Goal: Task Accomplishment & Management: Complete application form

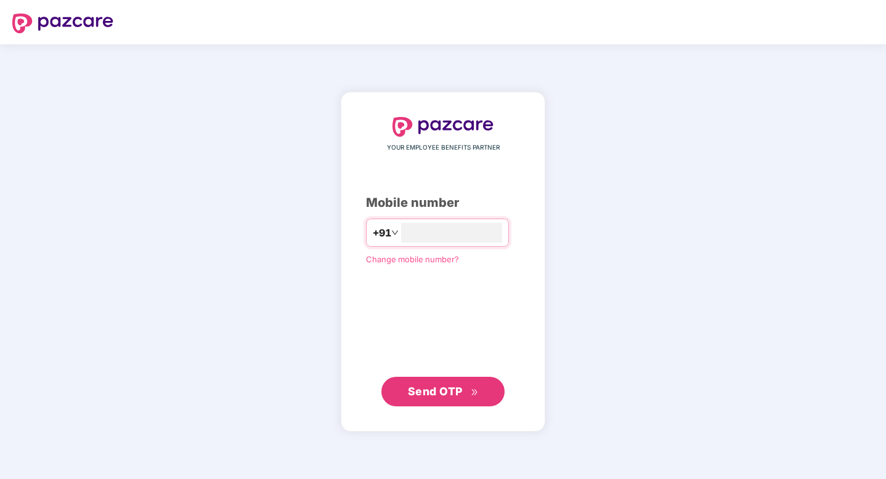
type input "********"
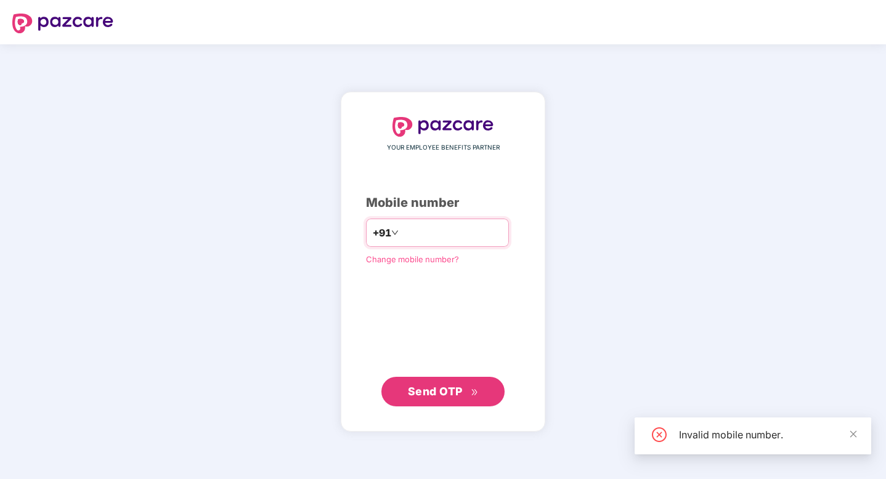
click at [436, 220] on div "+91 ********" at bounding box center [437, 233] width 143 height 28
click at [436, 231] on input "********" at bounding box center [451, 233] width 101 height 20
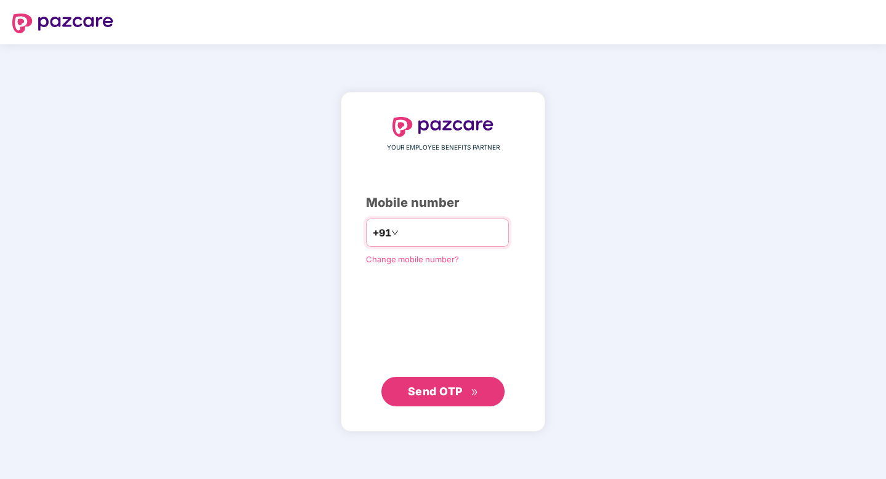
type input "**********"
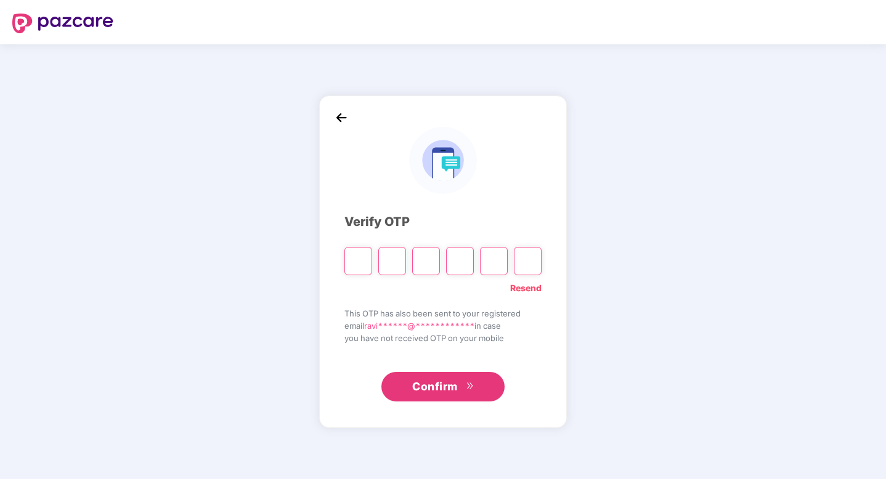
type input "*"
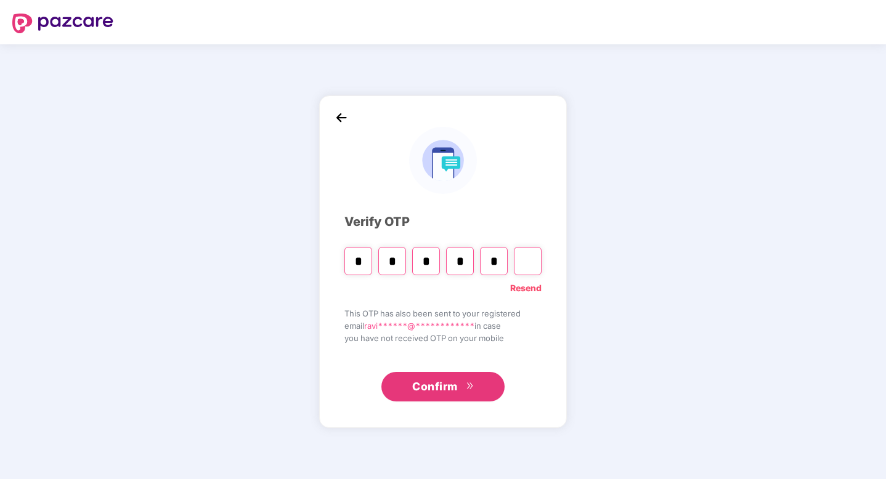
type input "*"
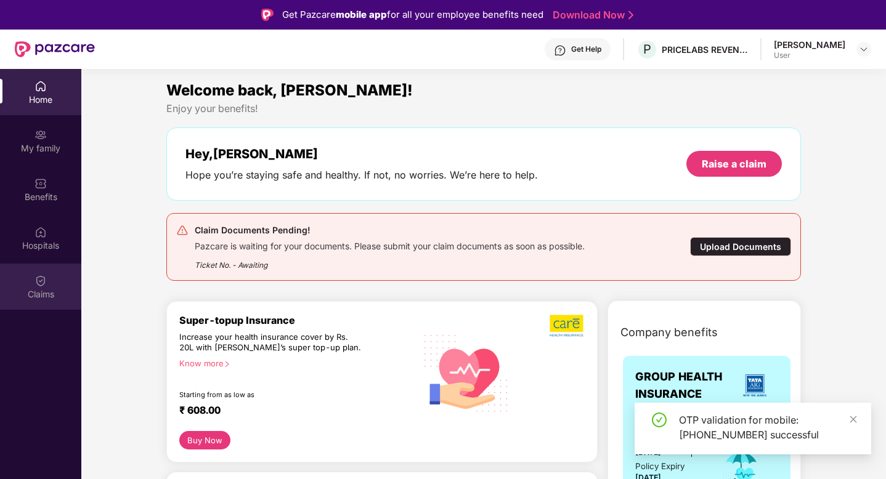
click at [47, 292] on div "Claims" at bounding box center [40, 294] width 81 height 12
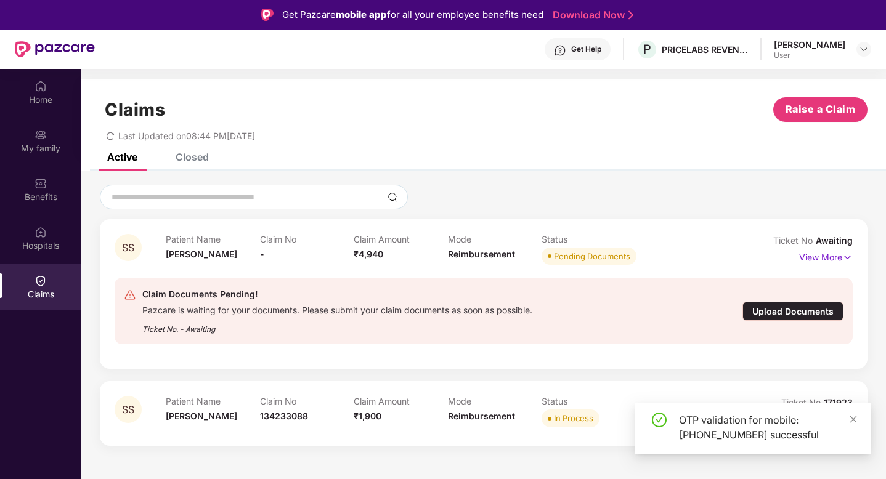
click at [758, 308] on div "Upload Documents" at bounding box center [793, 311] width 101 height 19
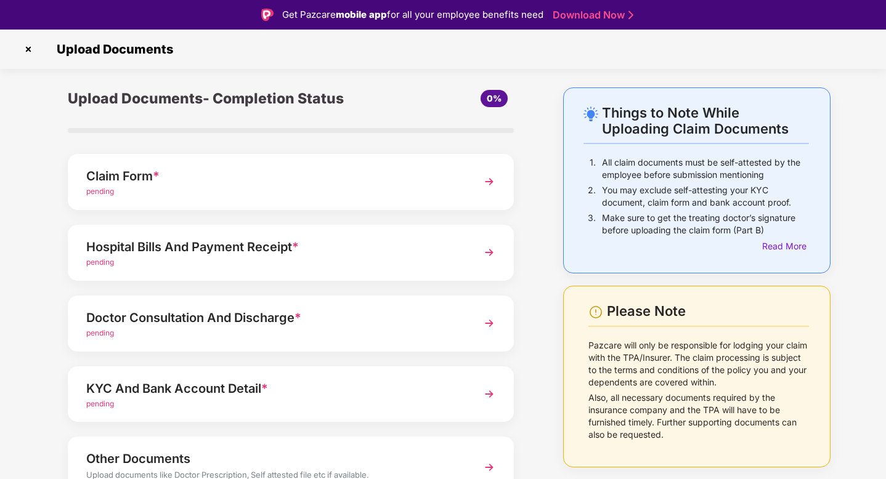
click at [386, 188] on div "pending" at bounding box center [273, 192] width 375 height 12
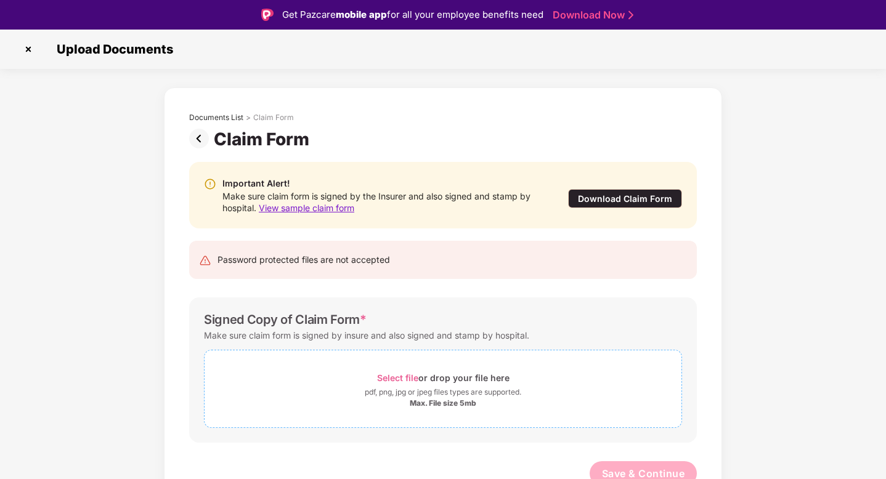
click at [451, 385] on div "Select file or drop your file here" at bounding box center [443, 378] width 133 height 17
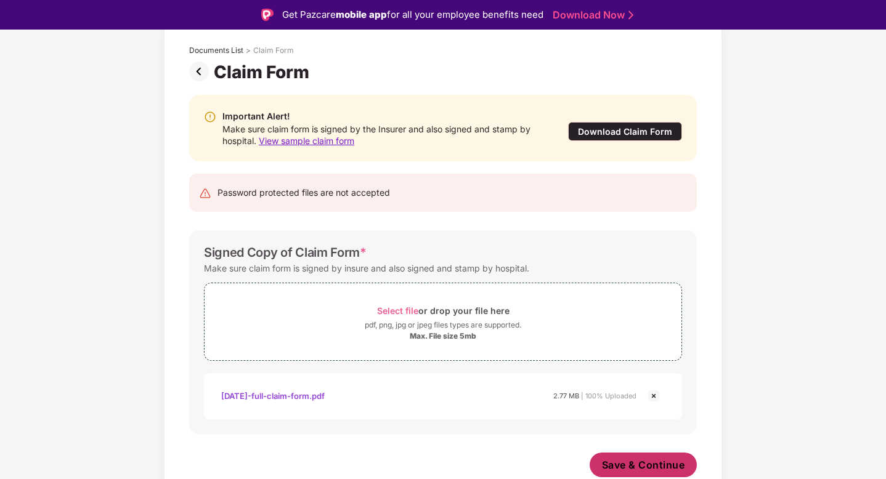
scroll to position [67, 0]
click at [626, 460] on span "Save & Continue" at bounding box center [643, 466] width 83 height 14
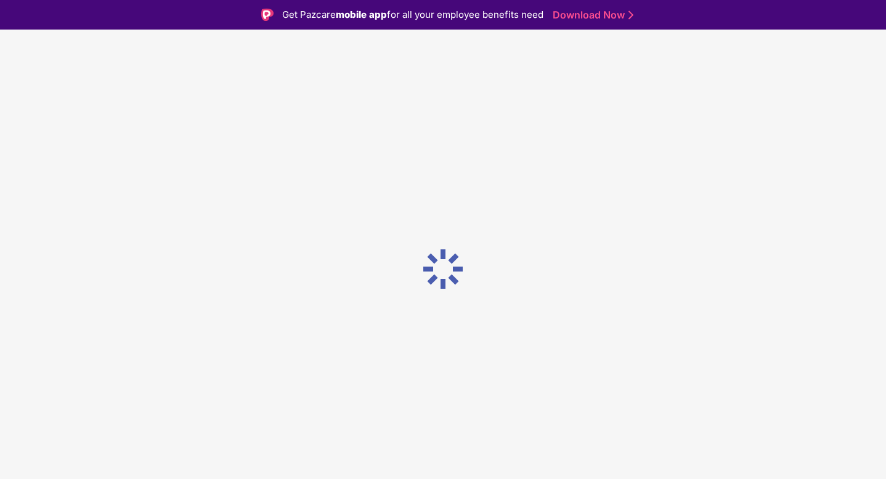
scroll to position [0, 0]
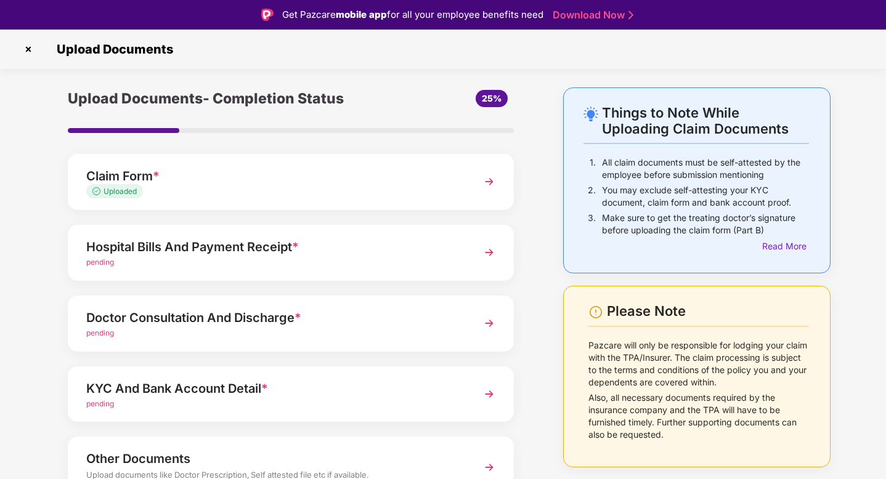
click at [355, 268] on div "pending" at bounding box center [273, 263] width 375 height 12
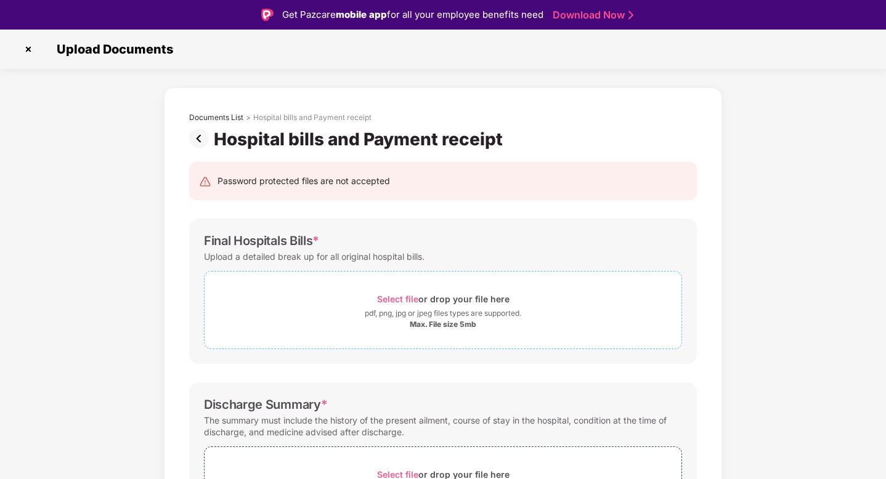
click at [393, 298] on span "Select file" at bounding box center [397, 299] width 41 height 10
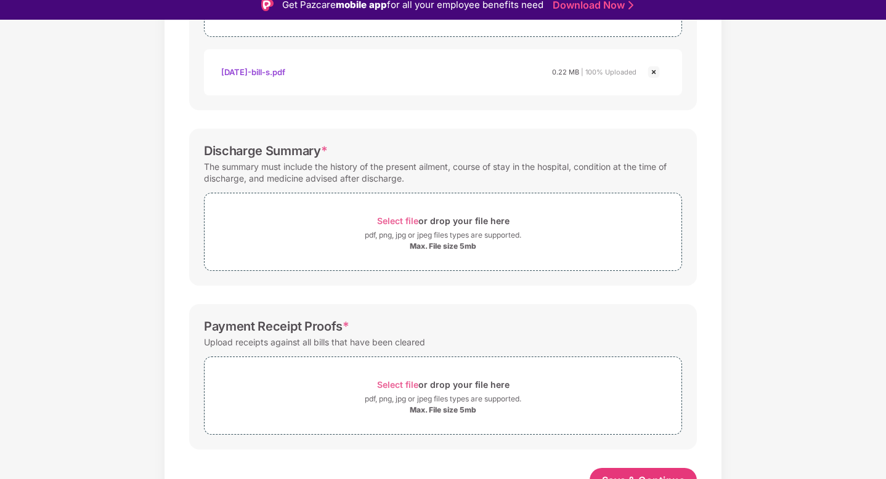
scroll to position [296, 0]
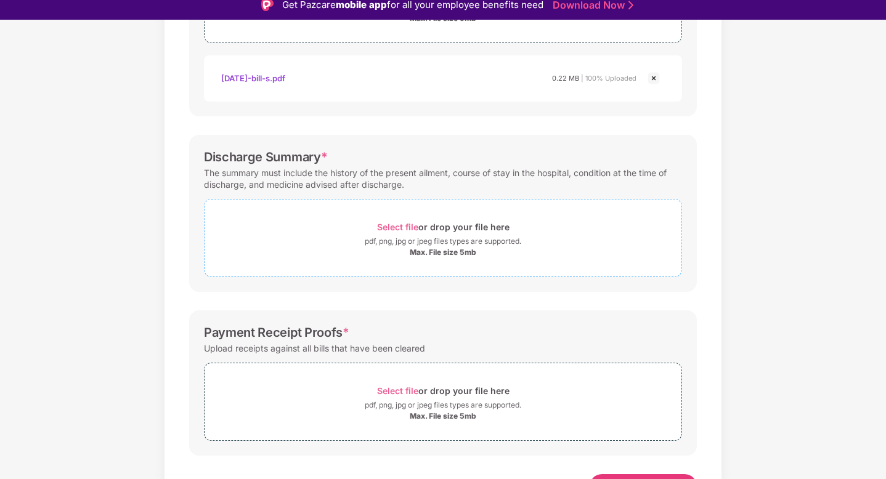
click at [420, 234] on div "Select file or drop your file here" at bounding box center [443, 227] width 133 height 17
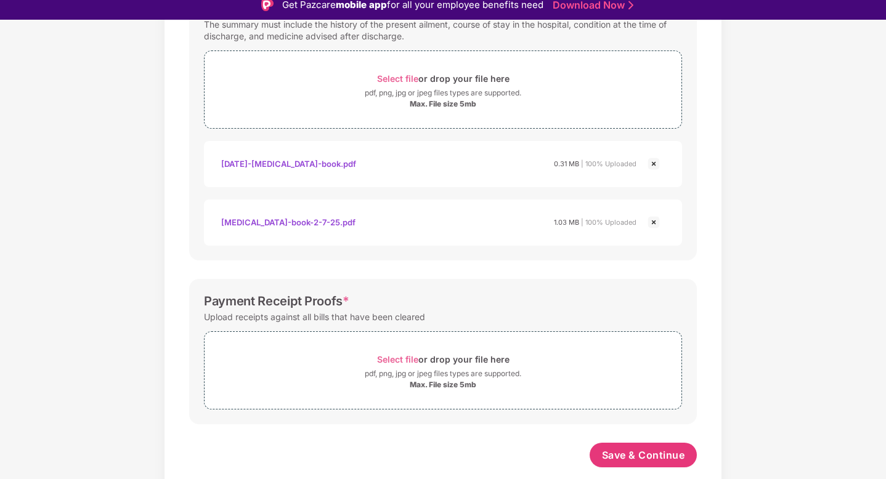
scroll to position [16, 0]
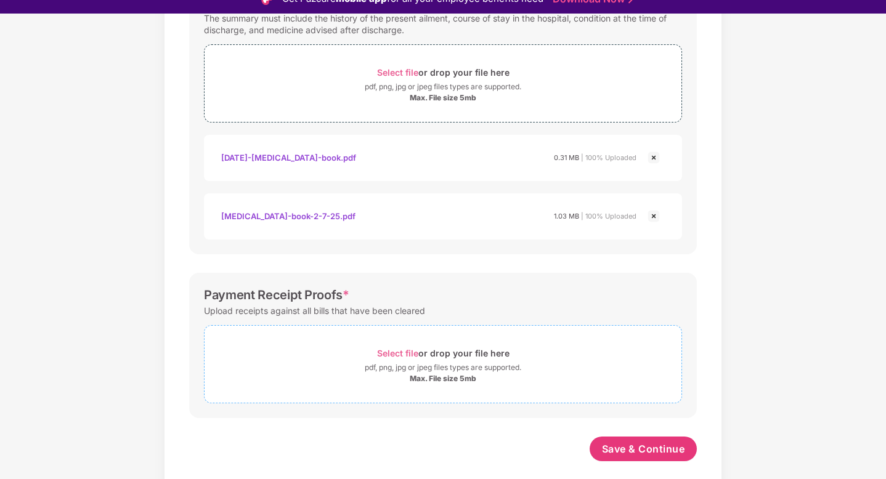
click at [409, 346] on div "Select file or drop your file here" at bounding box center [443, 353] width 133 height 17
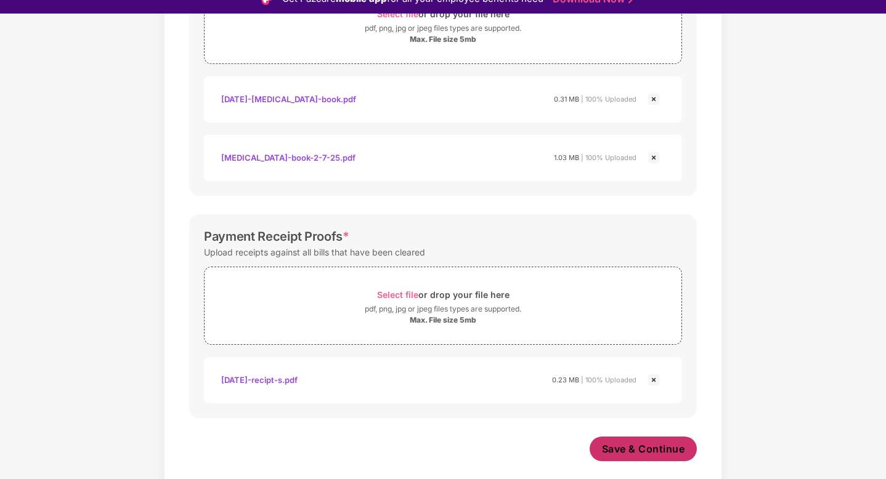
scroll to position [504, 0]
click at [642, 454] on span "Save & Continue" at bounding box center [643, 450] width 83 height 14
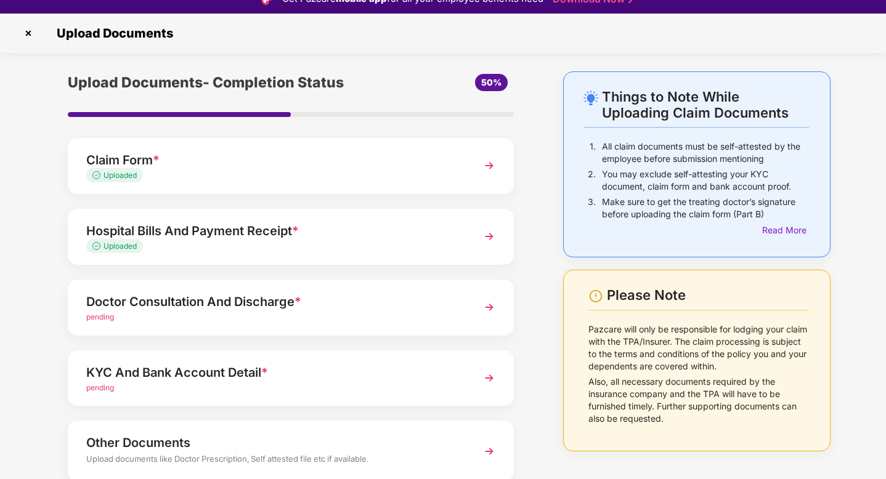
click at [347, 306] on div "Doctor Consultation And Discharge *" at bounding box center [273, 302] width 375 height 20
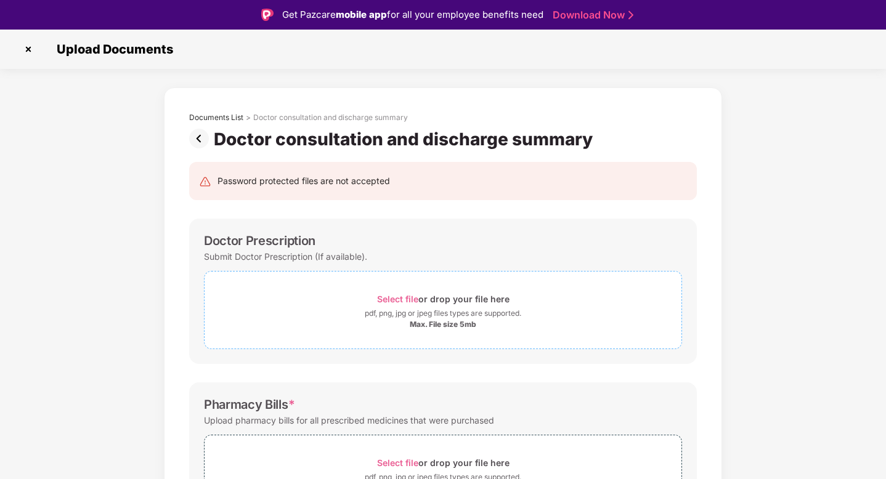
click at [395, 295] on span "Select file" at bounding box center [397, 299] width 41 height 10
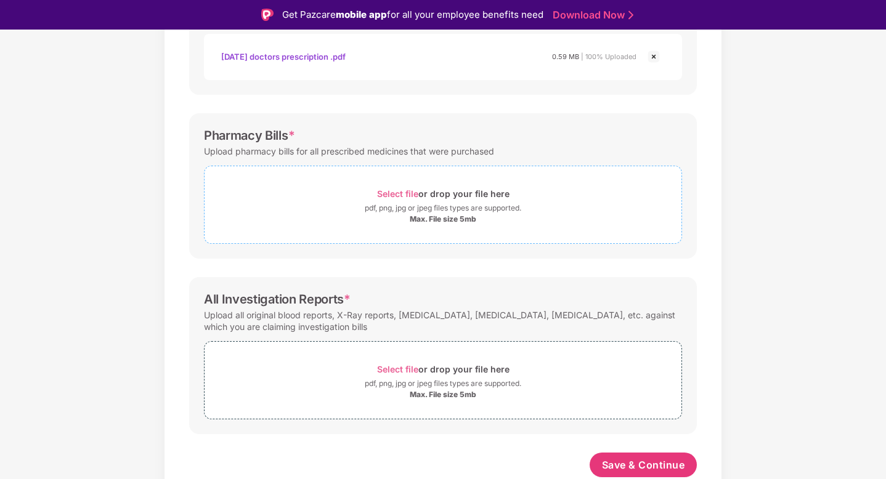
scroll to position [328, 0]
click at [394, 189] on span "Select file" at bounding box center [397, 194] width 41 height 10
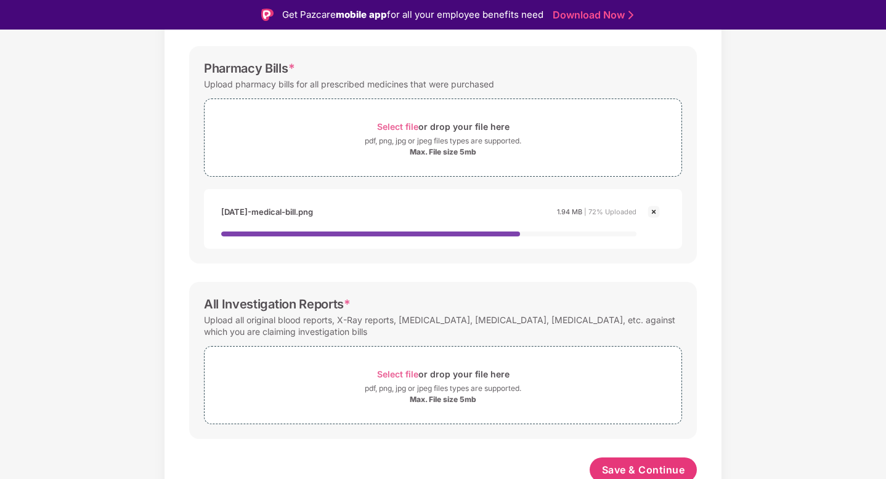
scroll to position [400, 0]
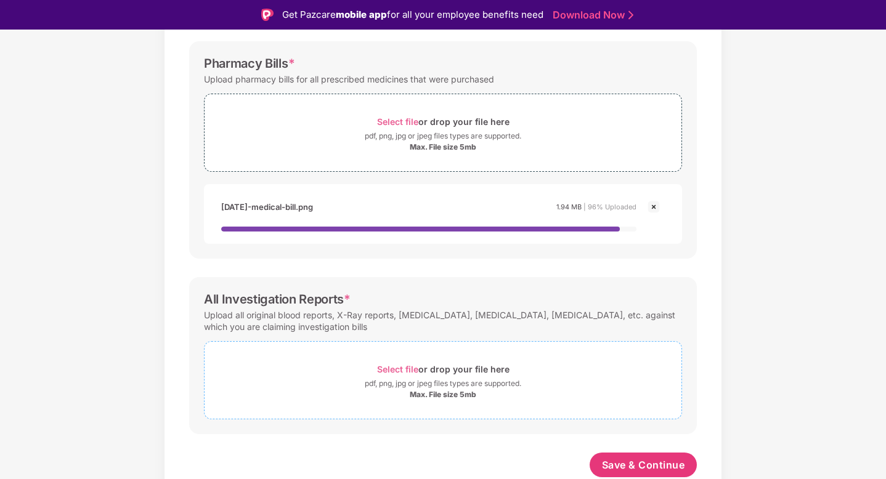
click at [407, 372] on span "Select file" at bounding box center [397, 369] width 41 height 10
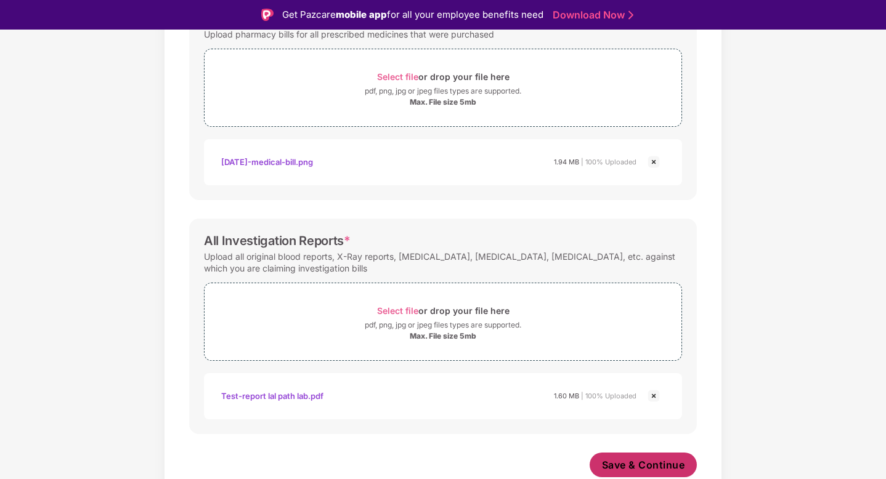
scroll to position [445, 0]
click at [648, 461] on span "Save & Continue" at bounding box center [643, 466] width 83 height 14
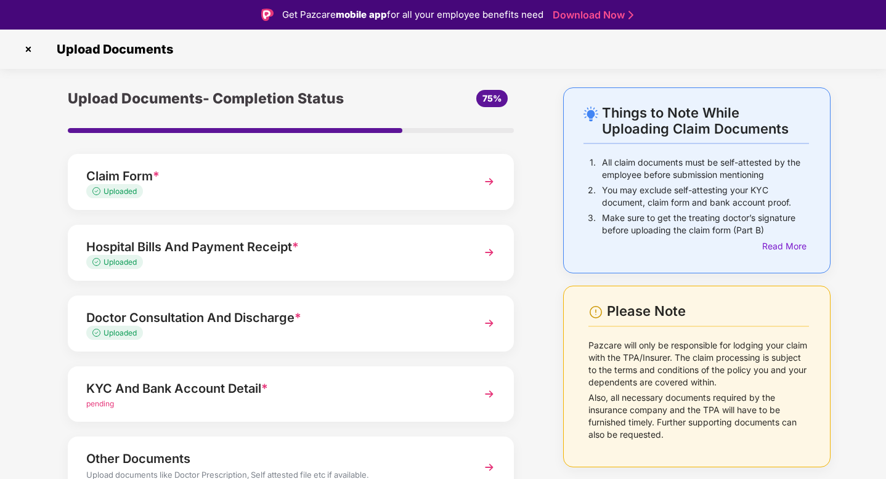
scroll to position [65, 0]
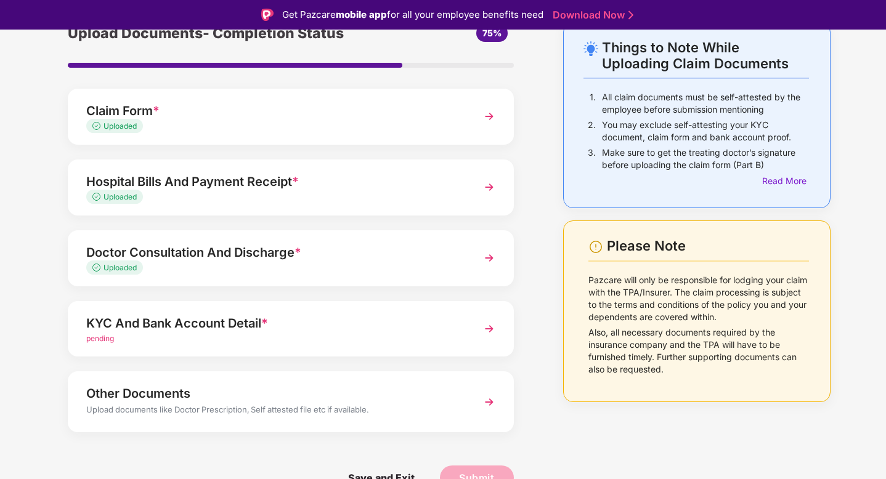
click at [243, 327] on div "KYC And Bank Account Detail *" at bounding box center [273, 324] width 375 height 20
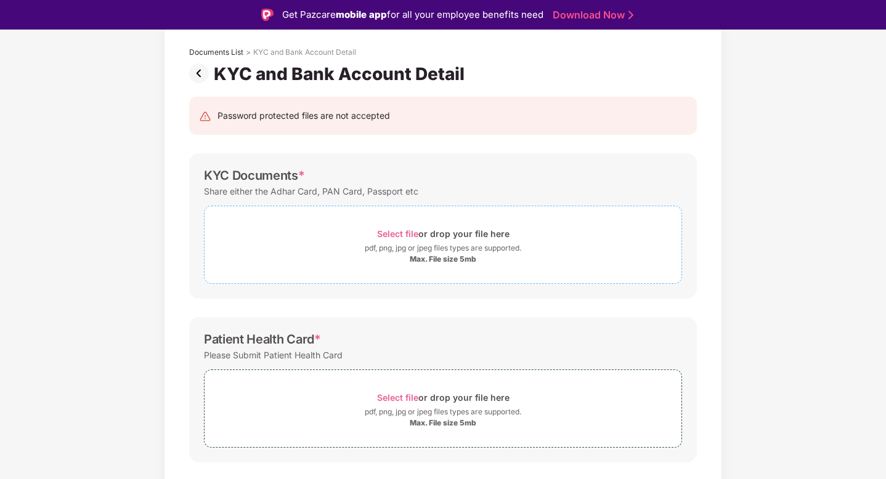
click at [366, 232] on div "Select file or drop your file here" at bounding box center [443, 234] width 477 height 17
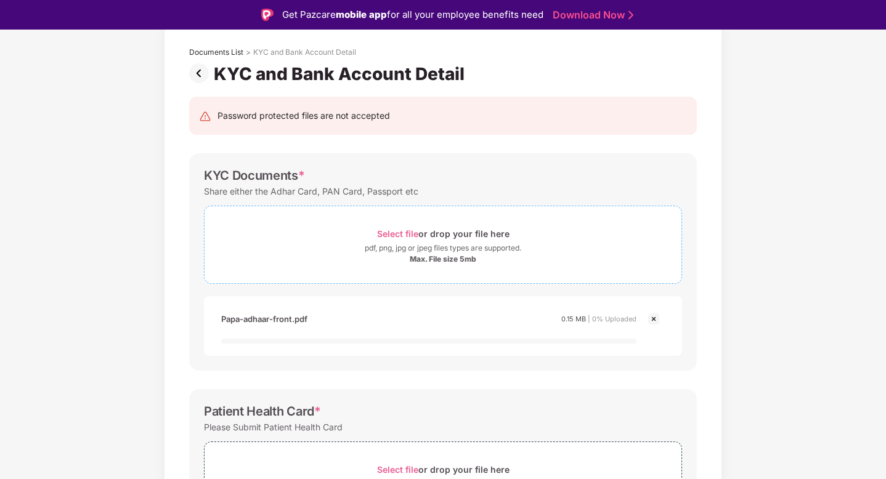
click at [404, 231] on span "Select file" at bounding box center [397, 234] width 41 height 10
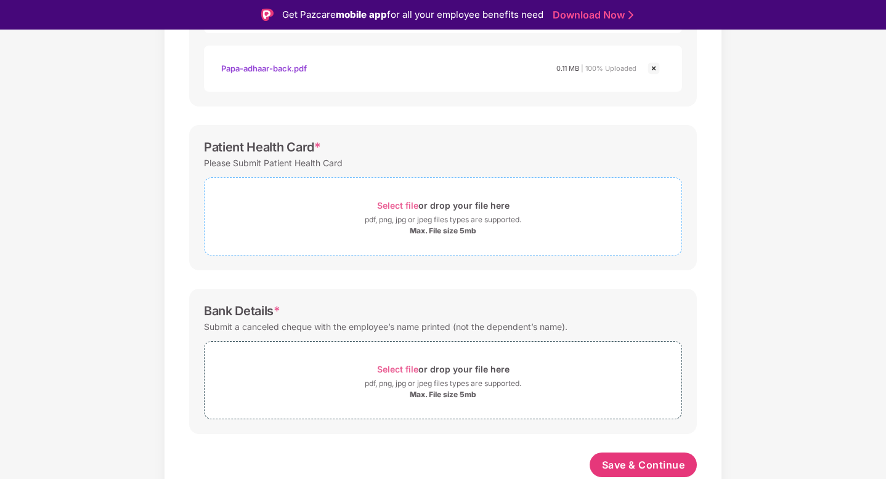
scroll to position [375, 0]
click at [392, 198] on div "Select file or drop your file here" at bounding box center [443, 205] width 133 height 17
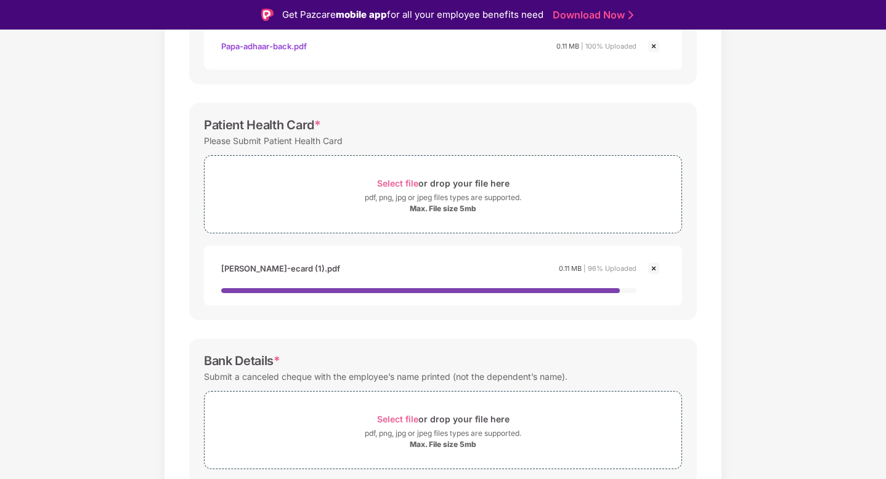
scroll to position [403, 0]
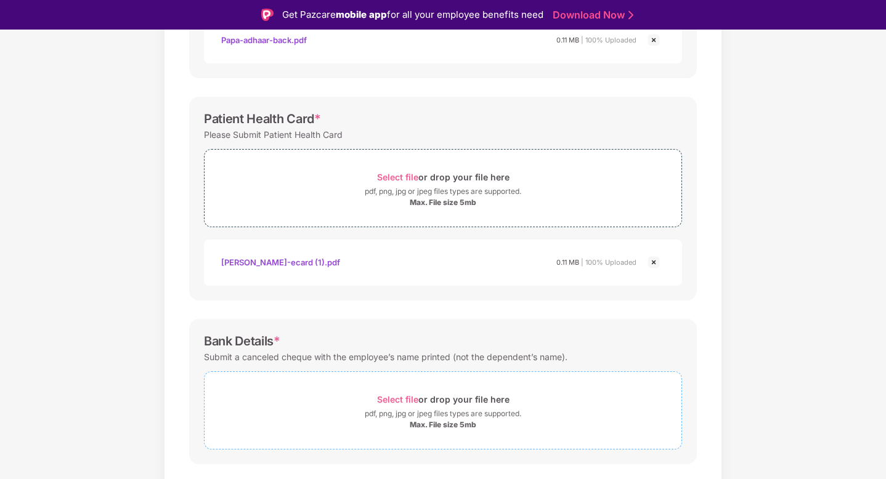
click at [396, 405] on span "Select file" at bounding box center [397, 399] width 41 height 10
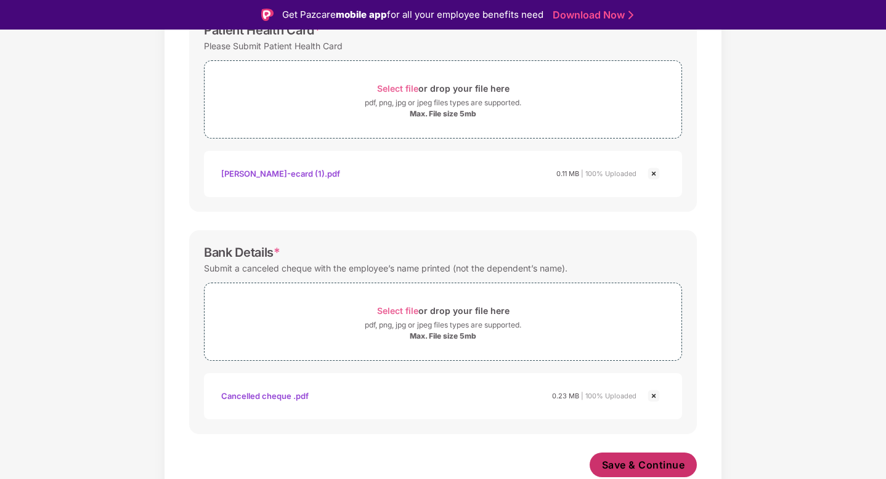
scroll to position [492, 0]
click at [635, 463] on span "Save & Continue" at bounding box center [643, 466] width 83 height 14
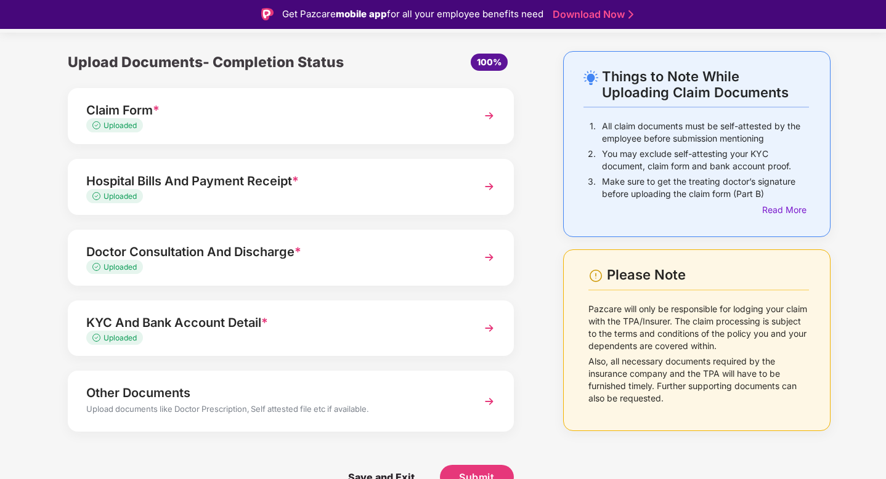
scroll to position [30, 0]
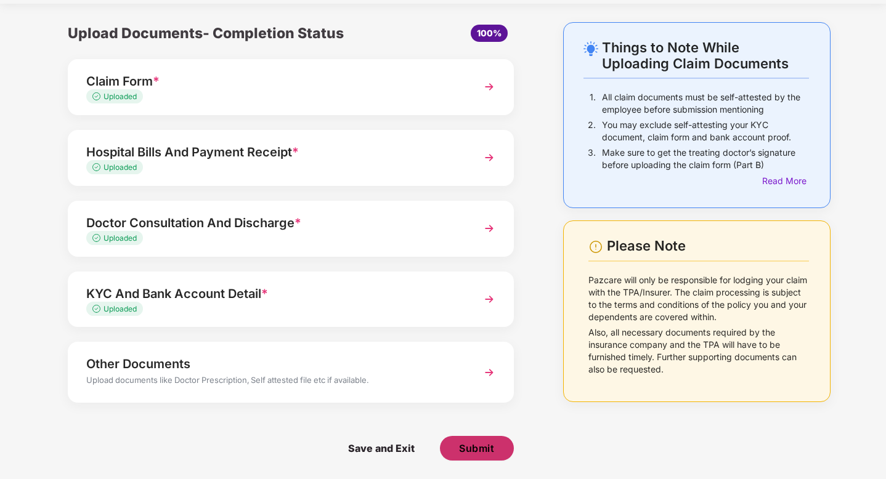
click at [479, 452] on span "Submit" at bounding box center [476, 449] width 35 height 14
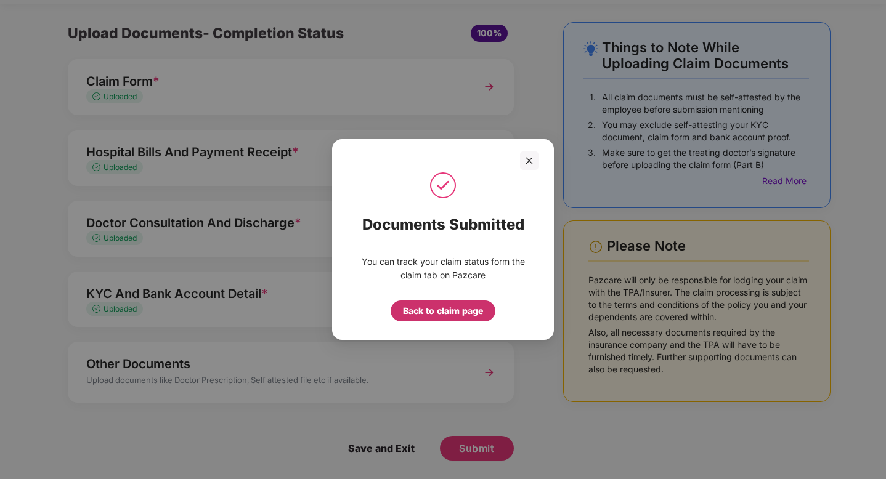
scroll to position [0, 0]
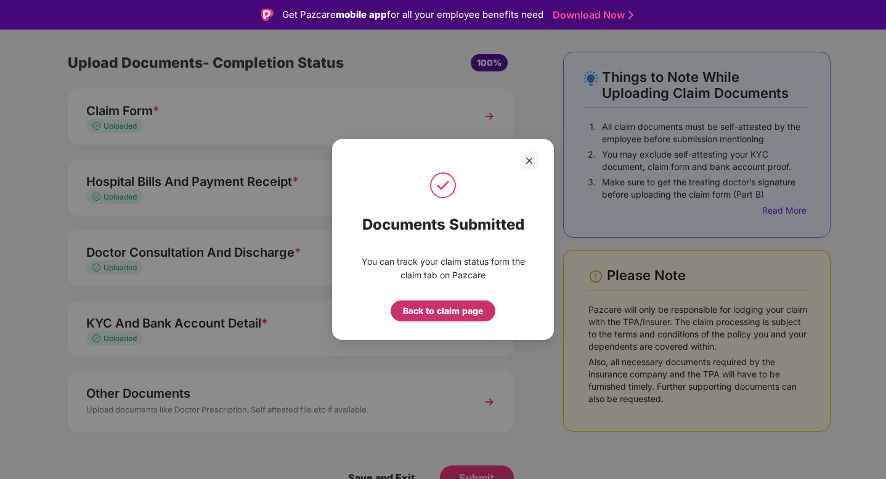
click at [472, 309] on div "Back to claim page" at bounding box center [443, 311] width 80 height 14
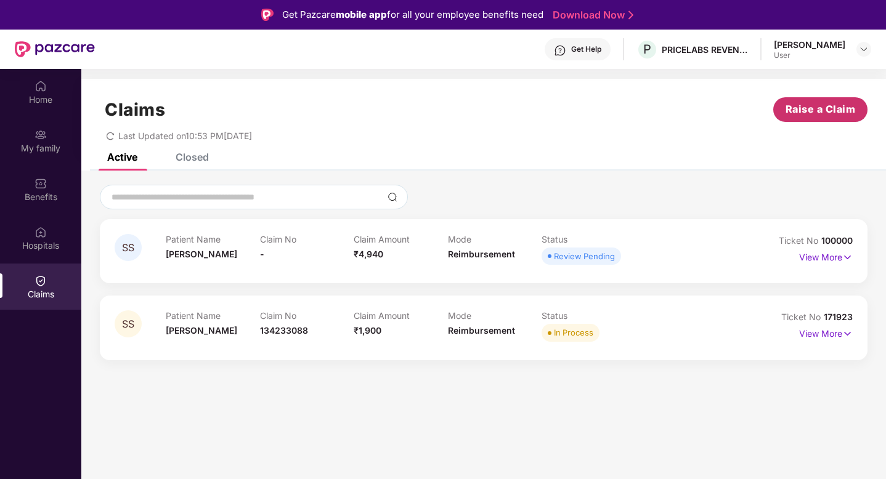
click at [815, 109] on span "Raise a Claim" at bounding box center [821, 109] width 70 height 15
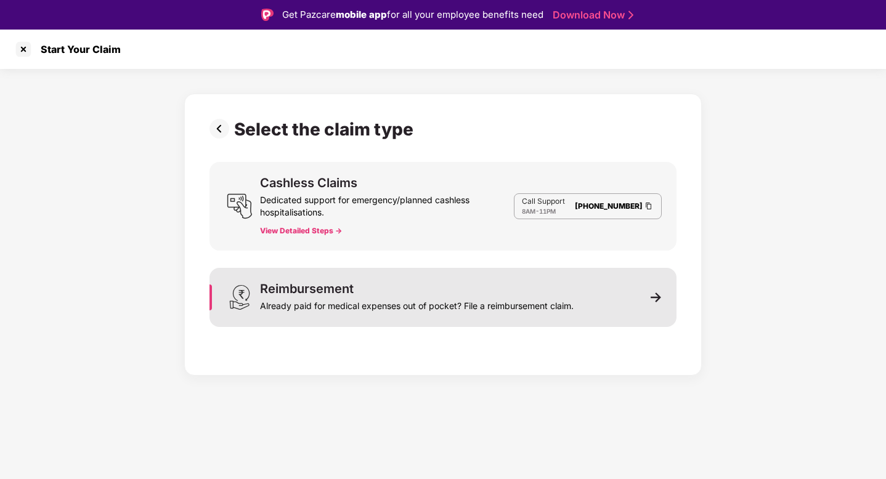
click at [532, 295] on div "Already paid for medical expenses out of pocket? File a reimbursement claim." at bounding box center [417, 303] width 314 height 17
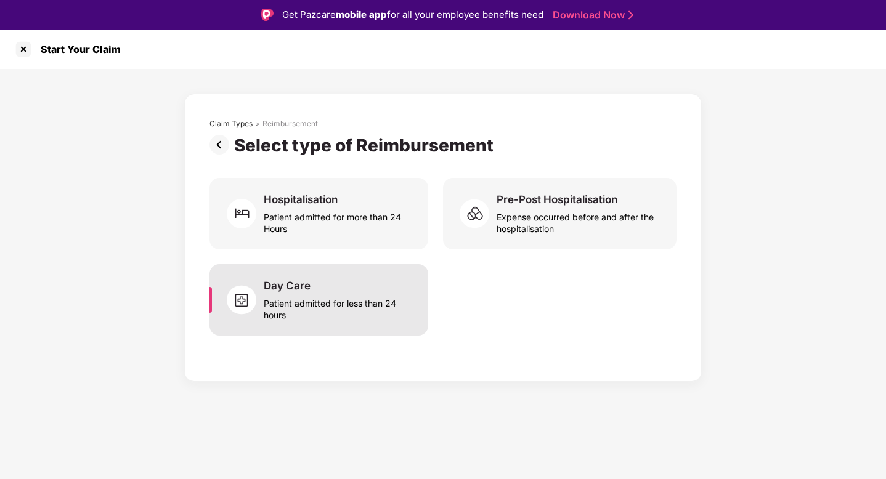
click at [320, 322] on div "Day Care Patient admitted for less than 24 hours" at bounding box center [319, 299] width 219 height 71
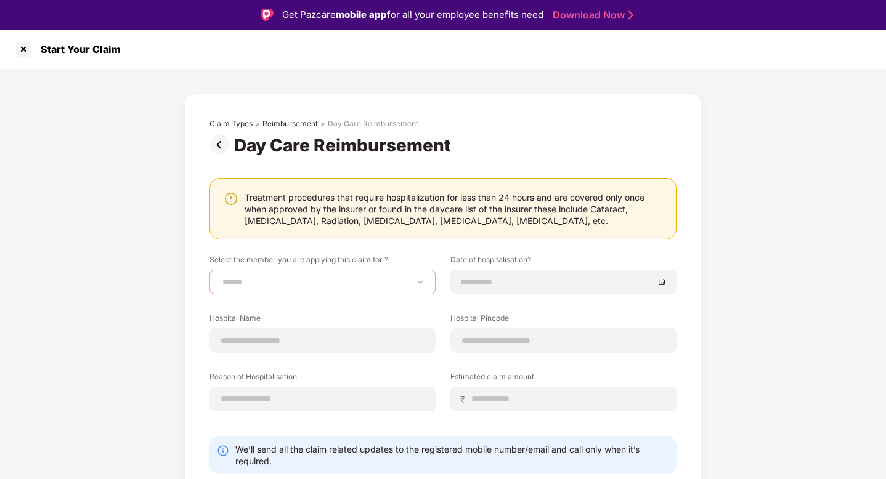
click at [317, 279] on select "**********" at bounding box center [322, 282] width 205 height 10
select select "**********"
click at [220, 277] on select "**********" at bounding box center [322, 282] width 205 height 10
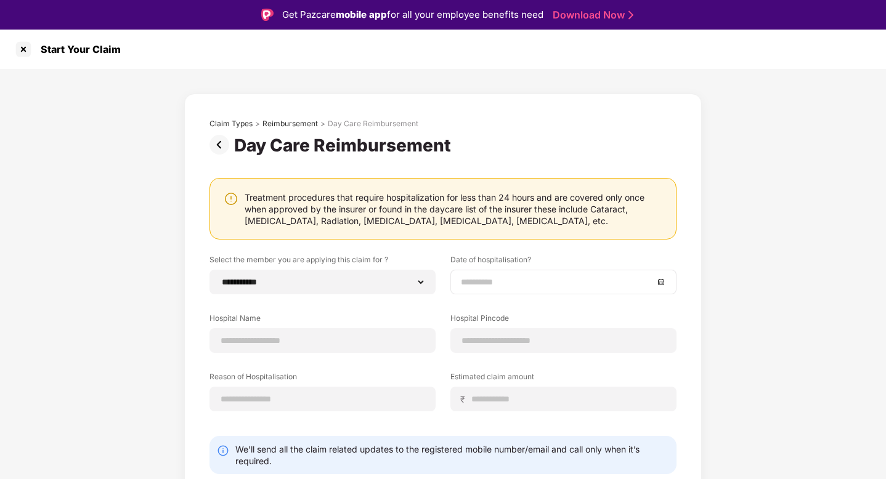
click at [476, 284] on input at bounding box center [557, 282] width 193 height 14
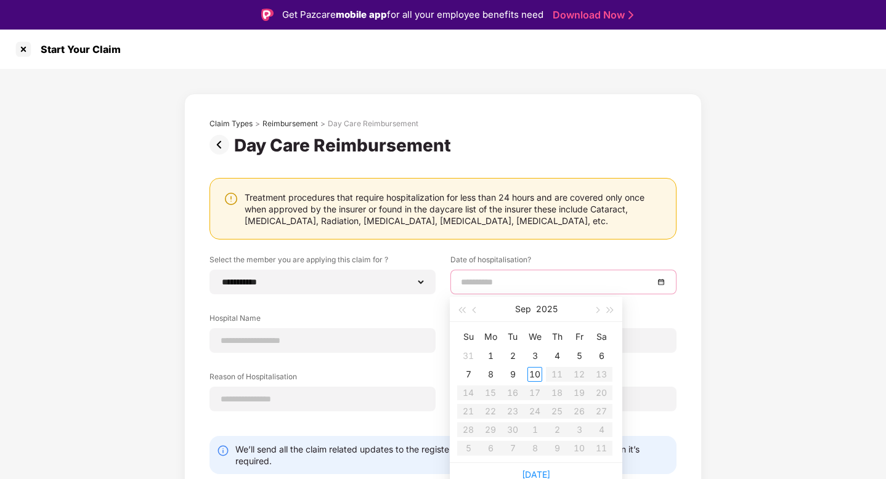
type input "**********"
click at [475, 311] on span "button" at bounding box center [476, 311] width 6 height 6
type input "**********"
click at [534, 373] on div "6" at bounding box center [535, 374] width 15 height 15
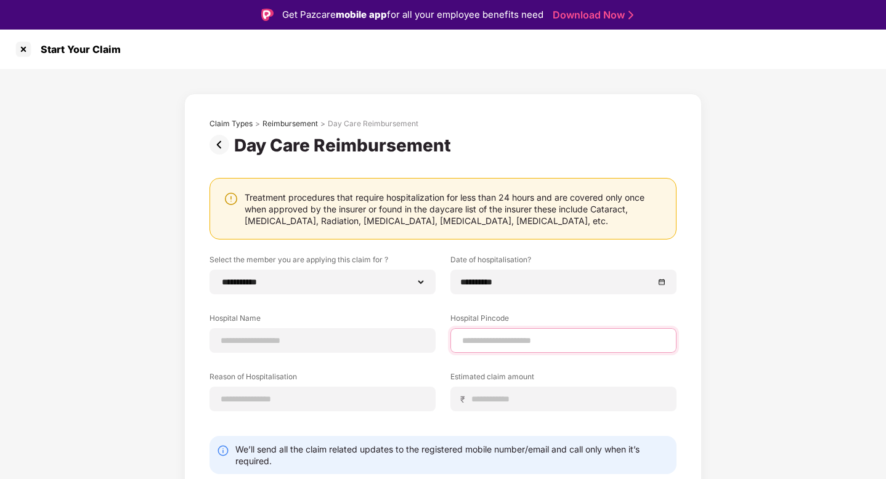
click at [480, 341] on input at bounding box center [563, 341] width 205 height 13
type input "******"
select select "*********"
select select "******"
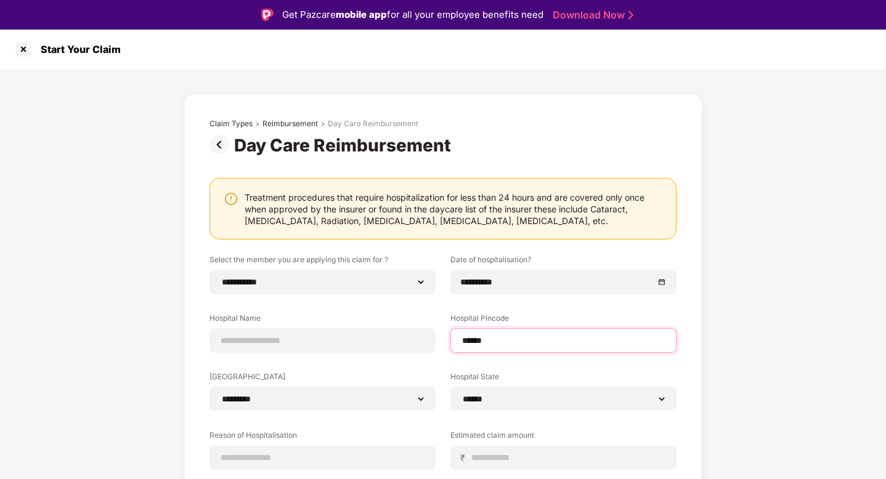
click at [500, 345] on input "******" at bounding box center [563, 341] width 205 height 13
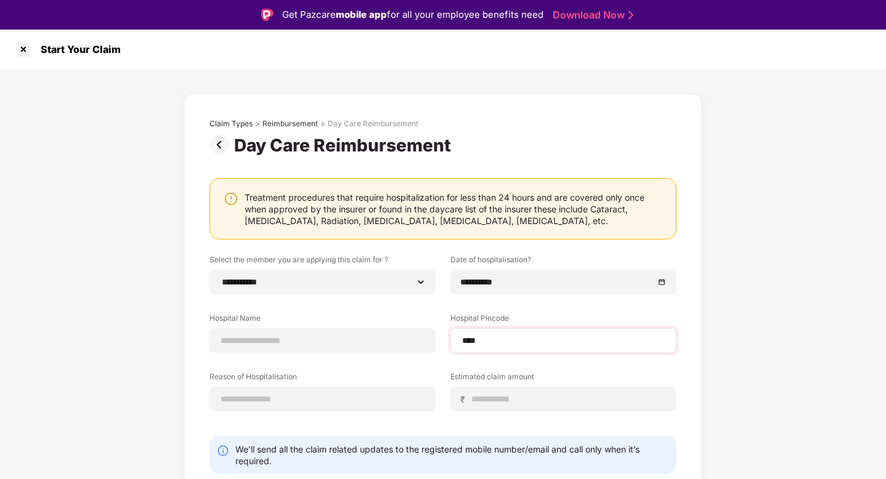
type input "******"
select select "*****"
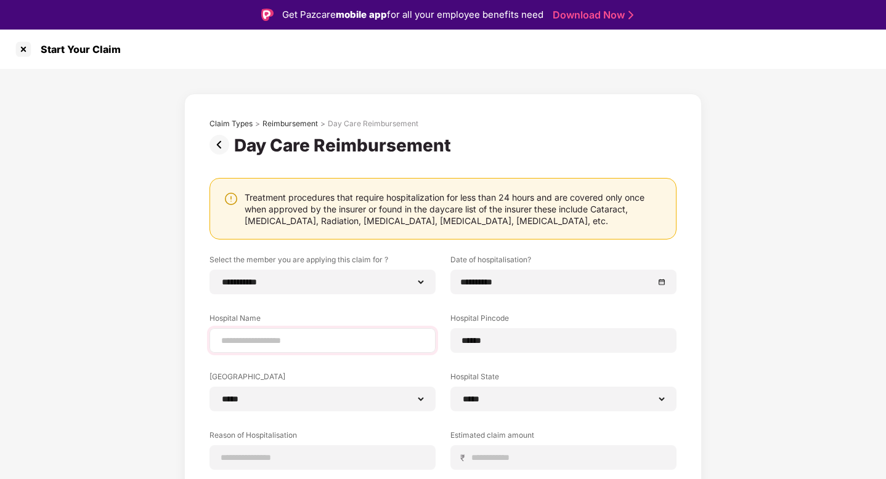
click at [364, 352] on div at bounding box center [323, 340] width 226 height 25
click at [337, 338] on input at bounding box center [322, 341] width 205 height 13
type input "**********"
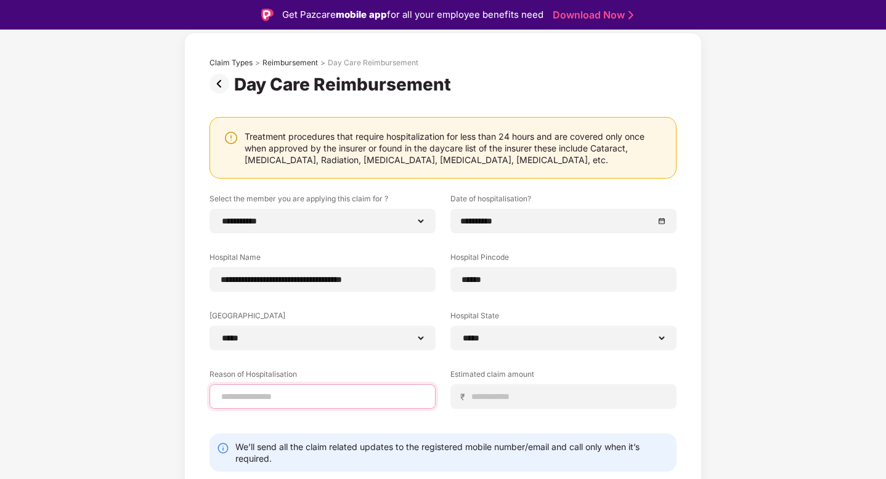
click at [343, 393] on input at bounding box center [322, 397] width 205 height 13
type input "********"
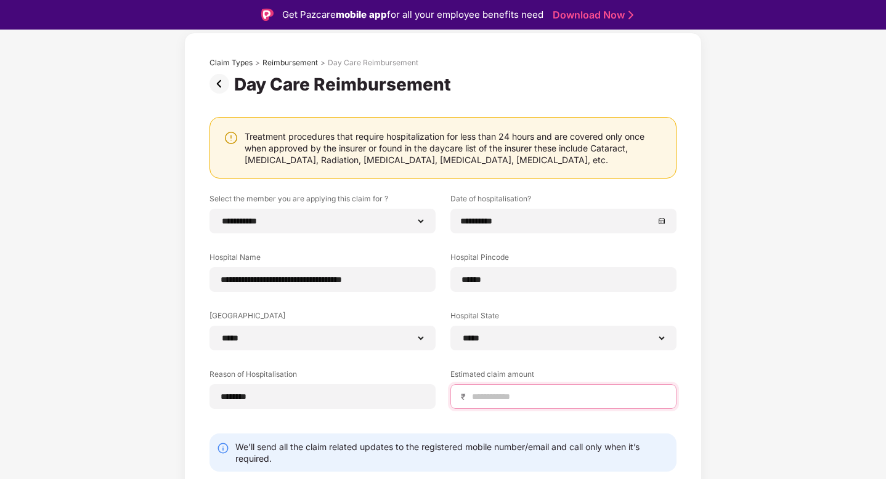
click at [538, 393] on input at bounding box center [568, 397] width 195 height 13
type input "****"
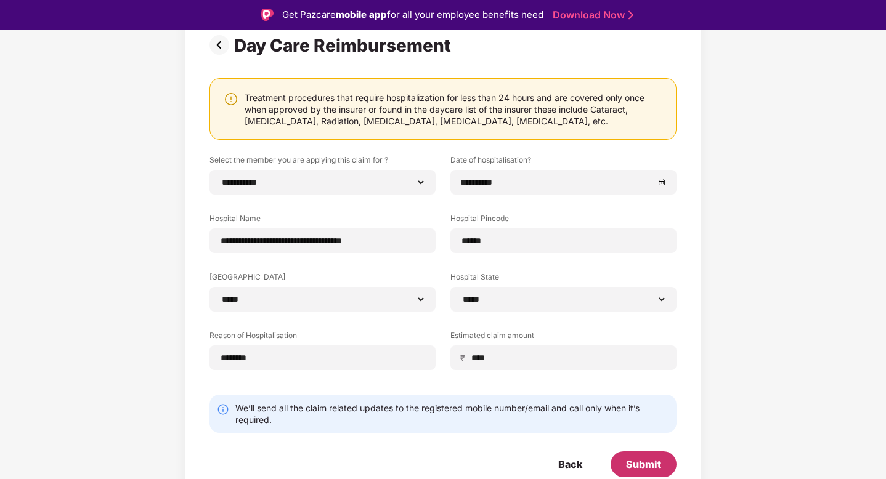
click at [635, 462] on div "Submit" at bounding box center [643, 465] width 35 height 14
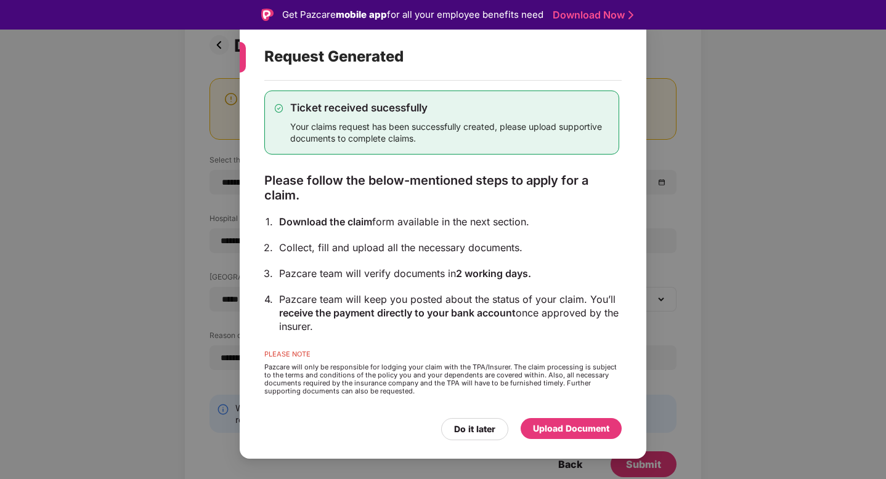
scroll to position [15, 0]
click at [570, 422] on div "Upload Document" at bounding box center [571, 429] width 76 height 14
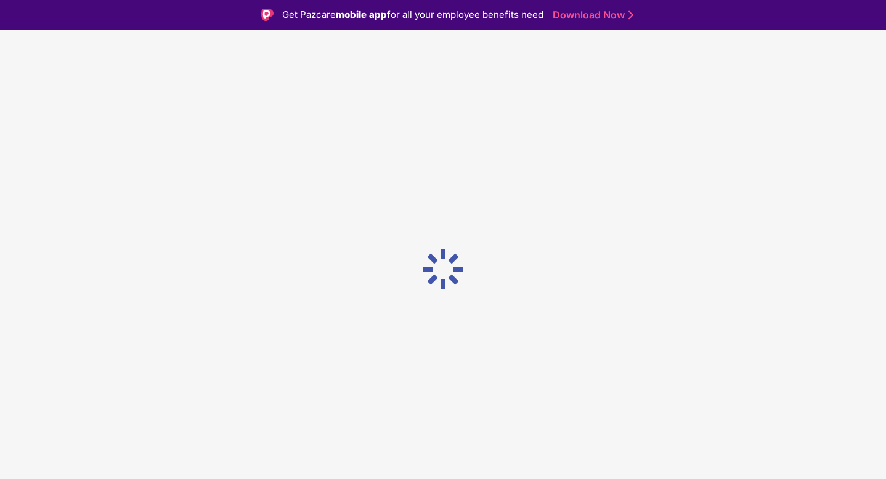
scroll to position [0, 0]
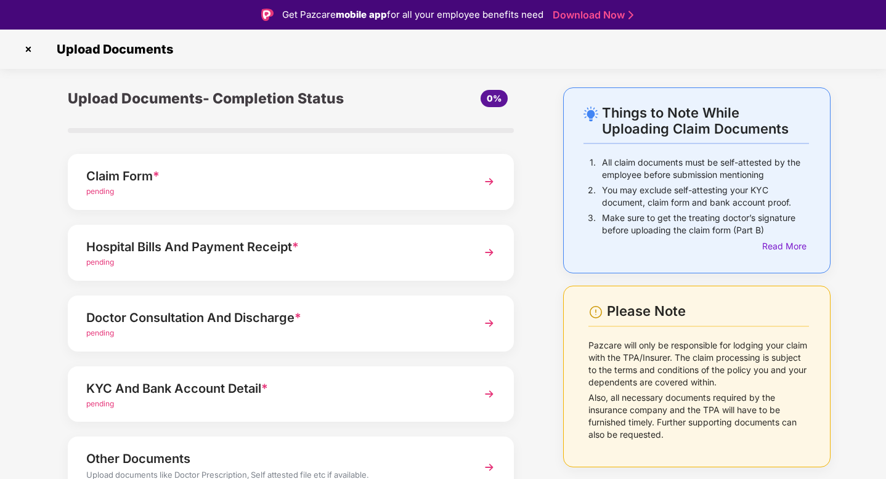
click at [309, 196] on div "pending" at bounding box center [273, 192] width 375 height 12
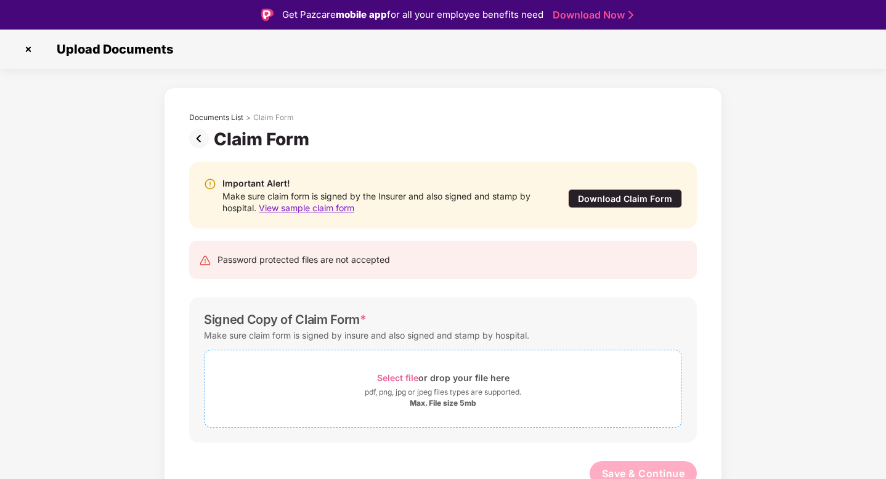
click at [331, 379] on div "Select file or drop your file here" at bounding box center [443, 378] width 477 height 17
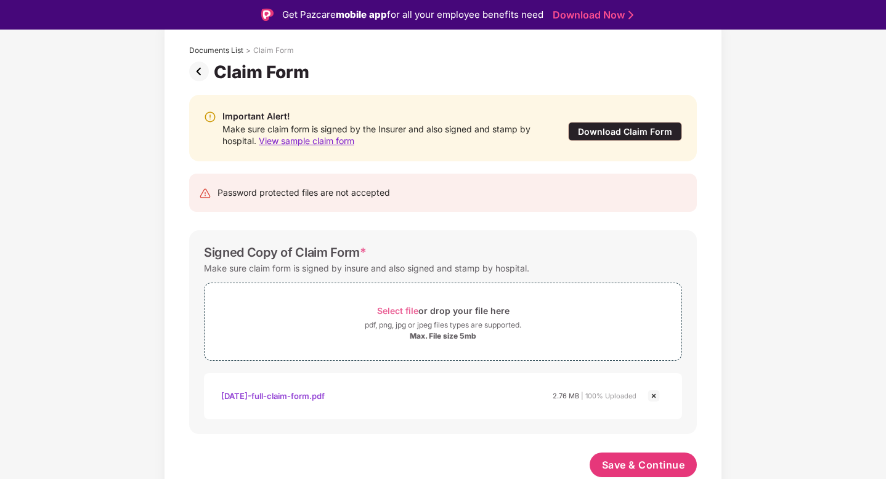
scroll to position [67, 0]
click at [650, 462] on span "Save & Continue" at bounding box center [643, 466] width 83 height 14
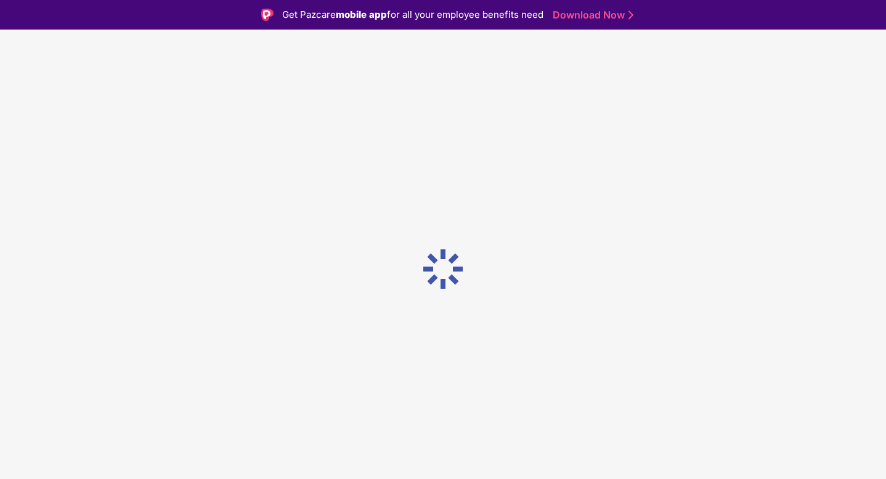
scroll to position [0, 0]
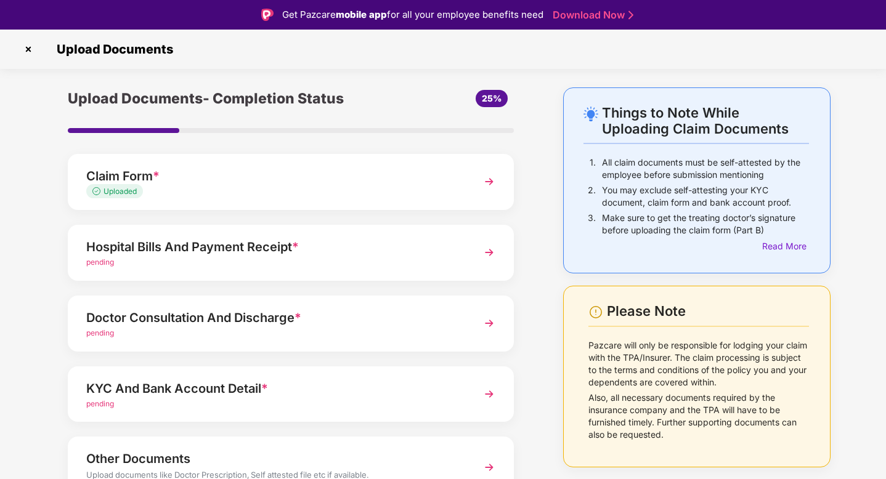
click at [373, 238] on div "Hospital Bills And Payment Receipt *" at bounding box center [273, 247] width 375 height 20
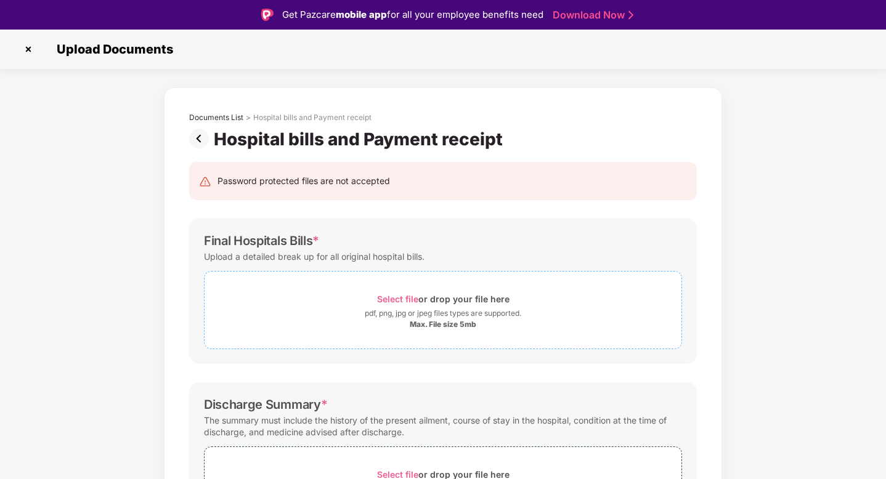
click at [398, 296] on span "Select file" at bounding box center [397, 299] width 41 height 10
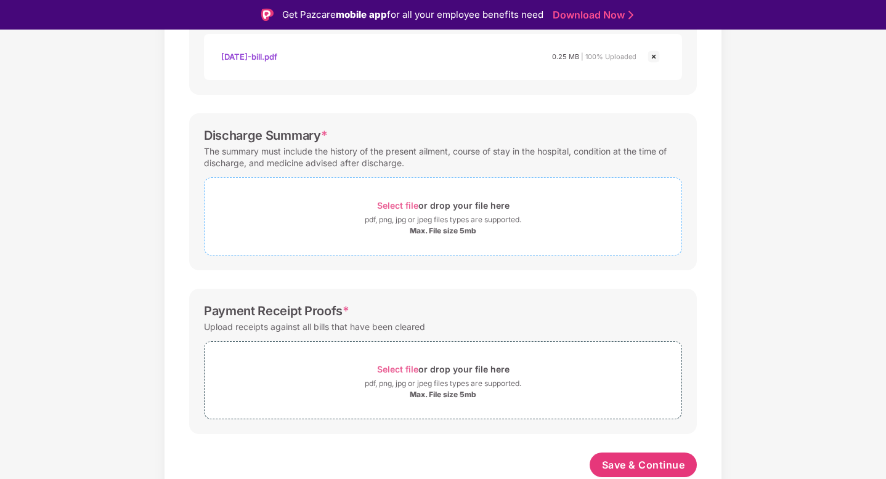
click at [390, 211] on span "Select file" at bounding box center [397, 205] width 41 height 10
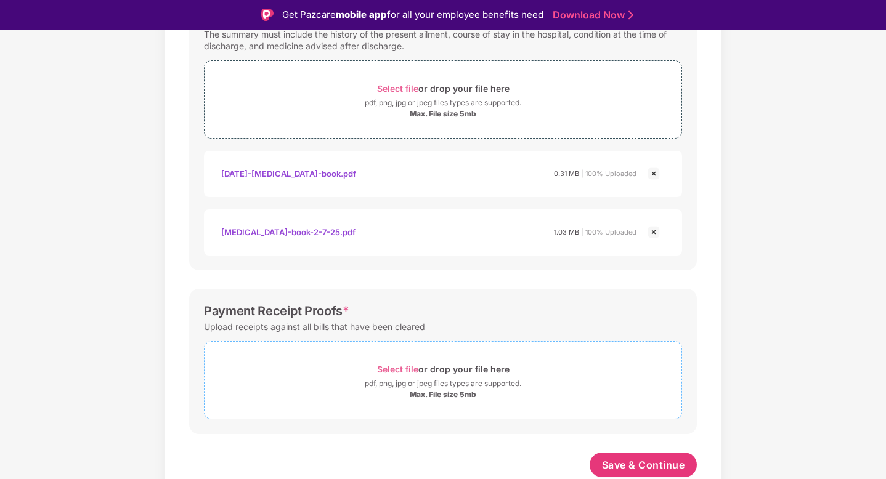
click at [407, 372] on span "Select file" at bounding box center [397, 369] width 41 height 10
click at [409, 378] on div "pdf, png, jpg or jpeg files types are supported." at bounding box center [443, 384] width 157 height 12
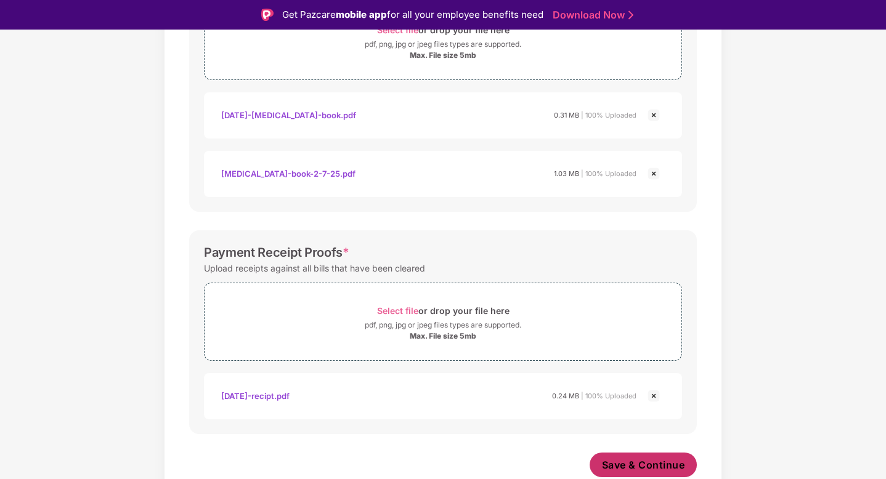
scroll to position [504, 0]
click at [637, 465] on span "Save & Continue" at bounding box center [643, 466] width 83 height 14
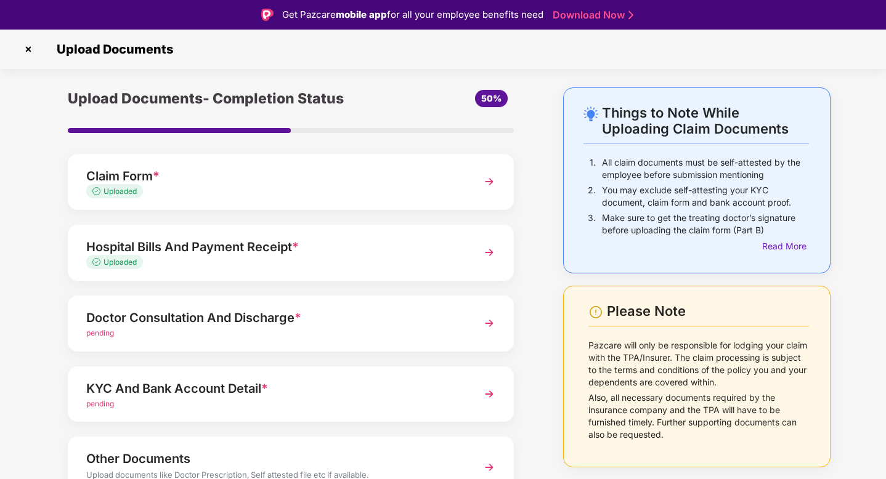
click at [310, 321] on div "Doctor Consultation And Discharge *" at bounding box center [273, 318] width 375 height 20
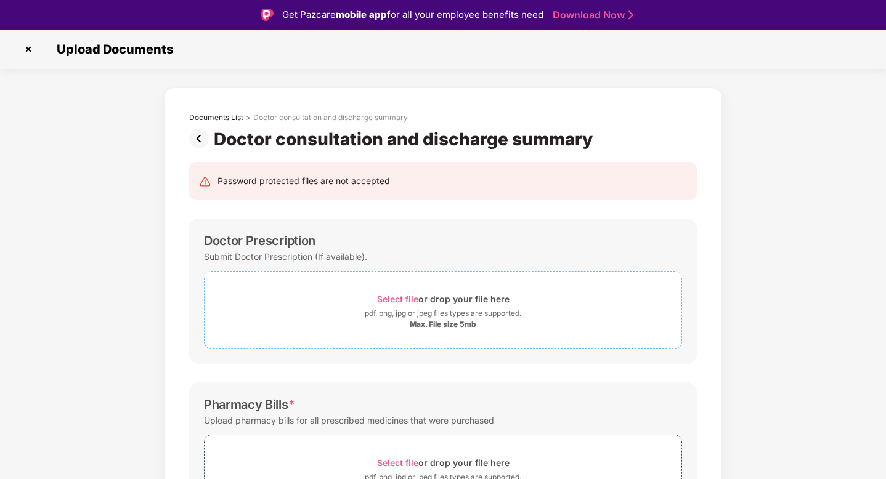
click at [384, 289] on span "Select file or drop your file here pdf, png, jpg or jpeg files types are suppor…" at bounding box center [443, 310] width 477 height 59
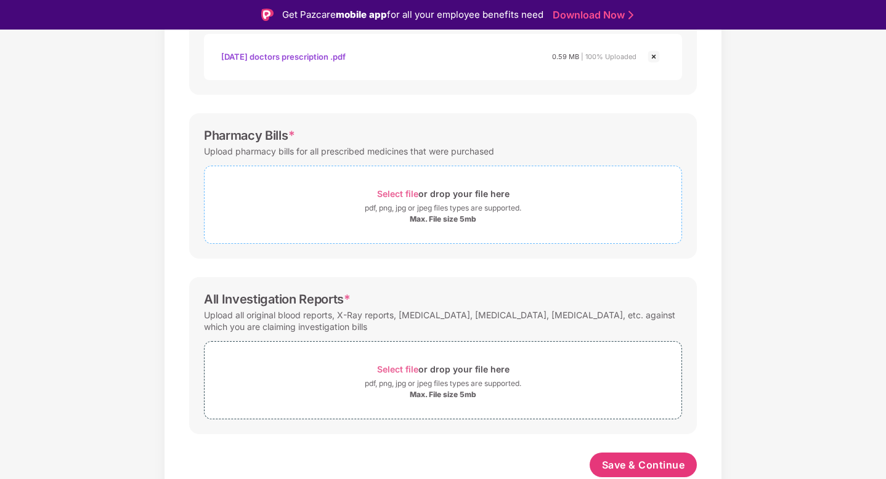
click at [415, 176] on span "Select file or drop your file here pdf, png, jpg or jpeg files types are suppor…" at bounding box center [443, 205] width 477 height 59
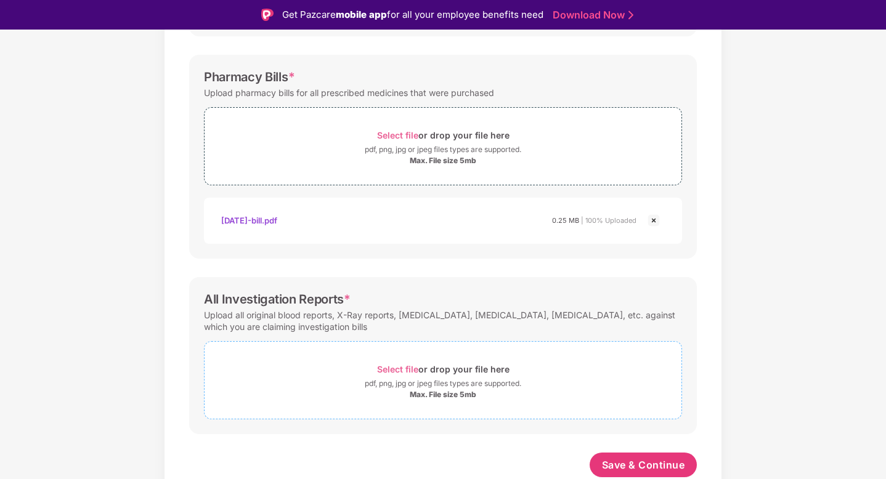
click at [408, 367] on span "Select file" at bounding box center [397, 369] width 41 height 10
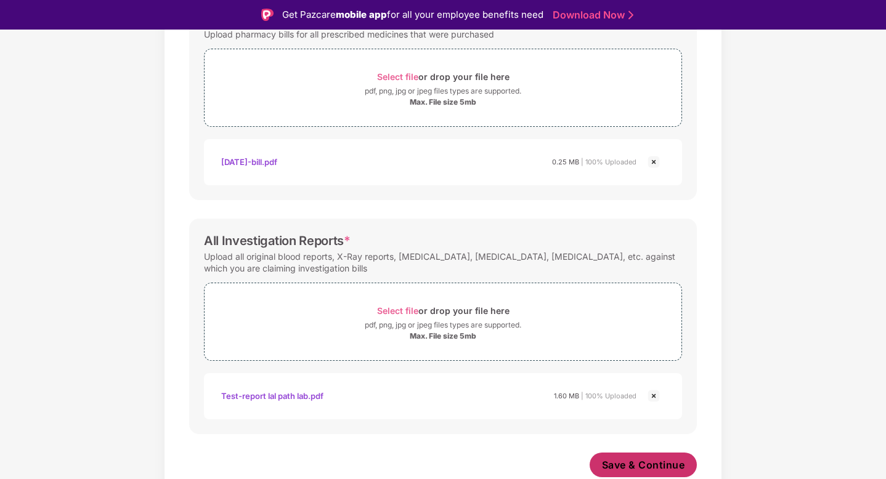
scroll to position [445, 0]
click at [619, 465] on span "Save & Continue" at bounding box center [643, 466] width 83 height 14
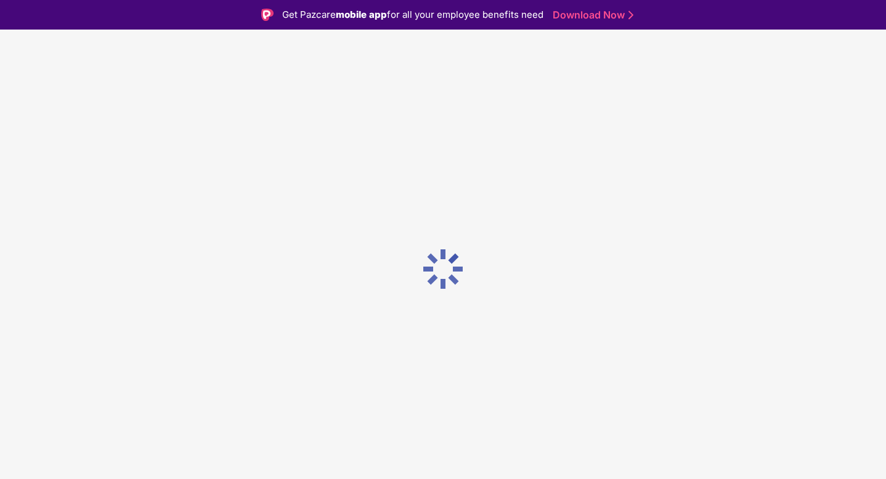
scroll to position [0, 0]
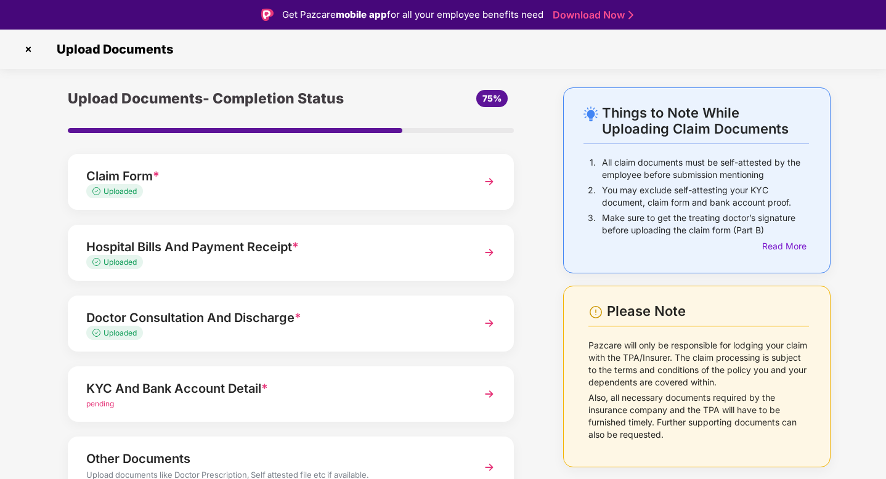
click at [353, 375] on div "KYC And Bank Account Detail * pending" at bounding box center [291, 395] width 446 height 56
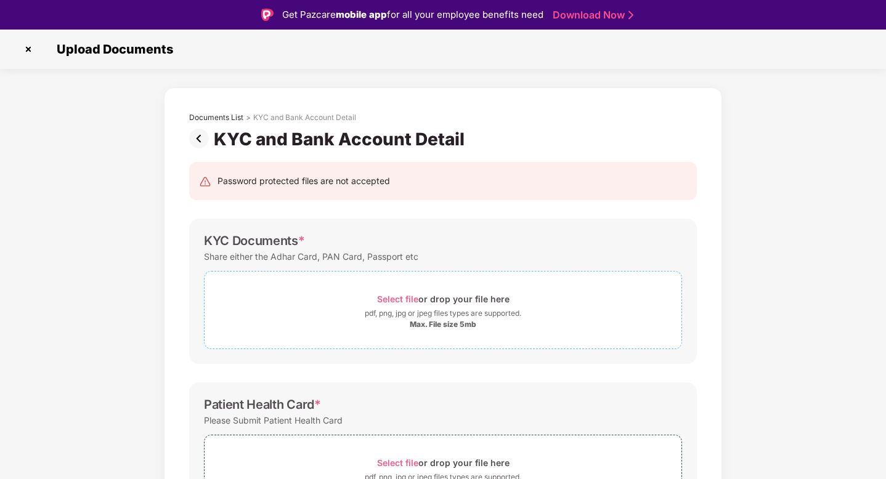
click at [385, 292] on div "Select file or drop your file here" at bounding box center [443, 299] width 133 height 17
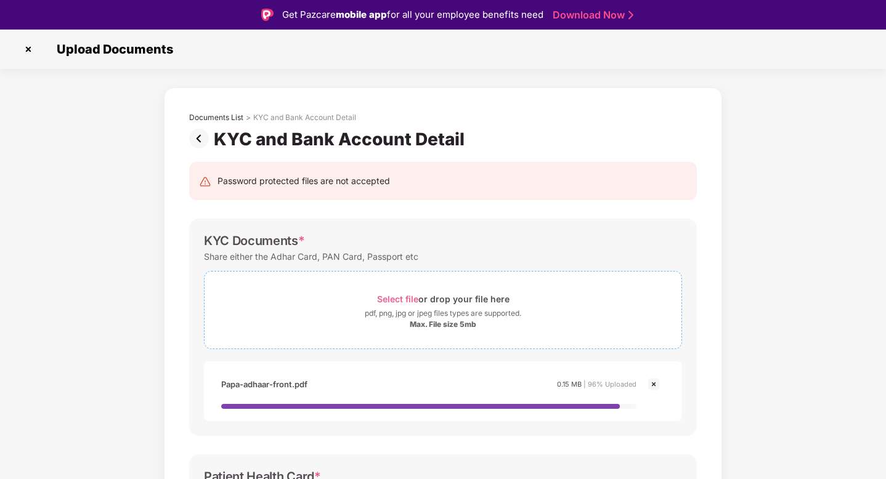
click at [398, 304] on div "Select file or drop your file here" at bounding box center [443, 299] width 133 height 17
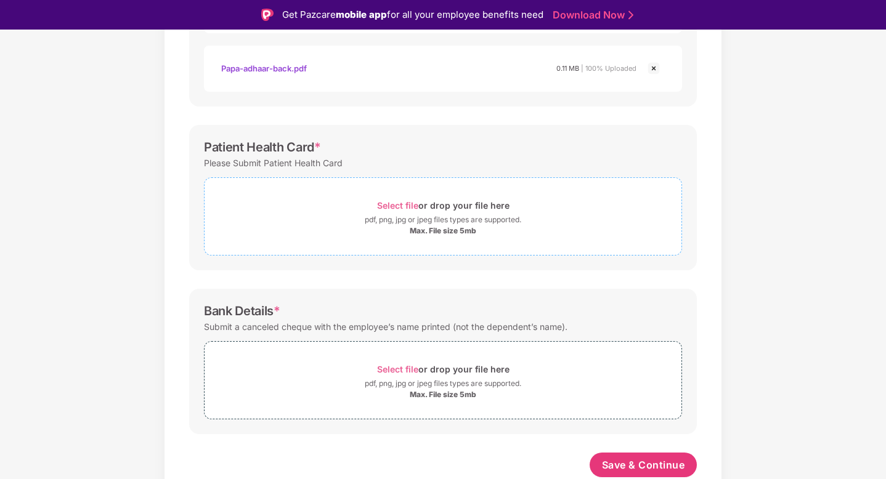
click at [386, 195] on span "Select file or drop your file here pdf, png, jpg or jpeg files types are suppor…" at bounding box center [443, 216] width 477 height 59
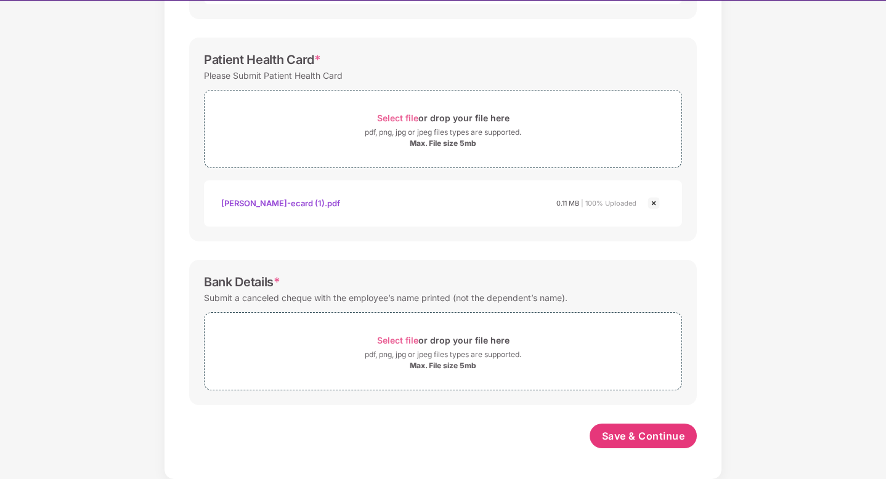
scroll to position [30, 0]
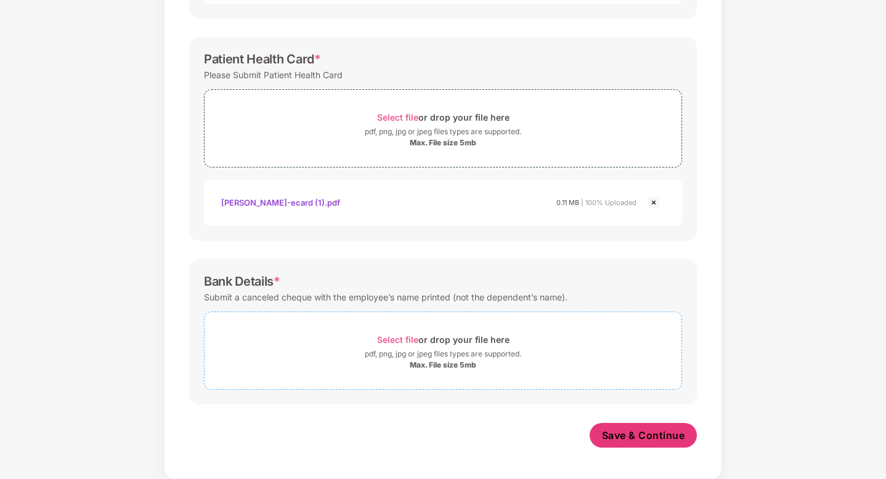
drag, startPoint x: 618, startPoint y: 439, endPoint x: 595, endPoint y: 346, distance: 95.8
click at [595, 346] on div "Password protected files are not accepted KYC Documents * Share either the Adha…" at bounding box center [443, 80] width 545 height 786
click at [424, 337] on div "Select file or drop your file here" at bounding box center [443, 340] width 133 height 17
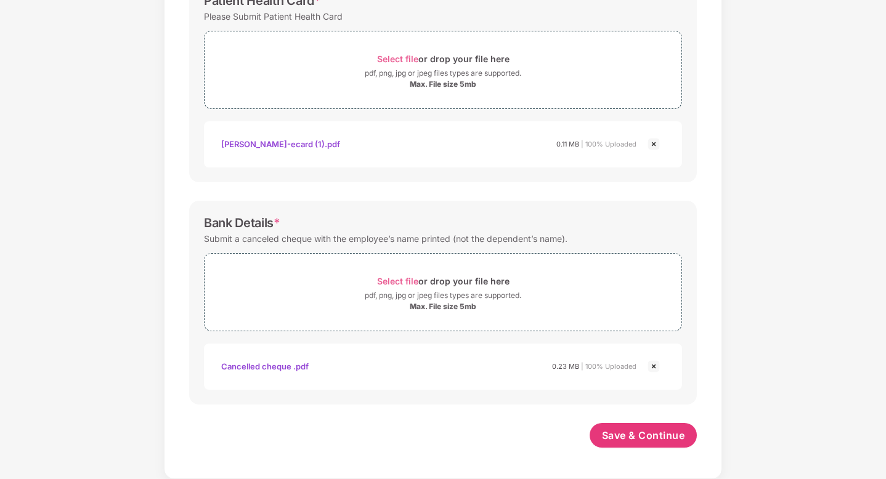
scroll to position [492, 0]
click at [637, 431] on span "Save & Continue" at bounding box center [643, 436] width 83 height 14
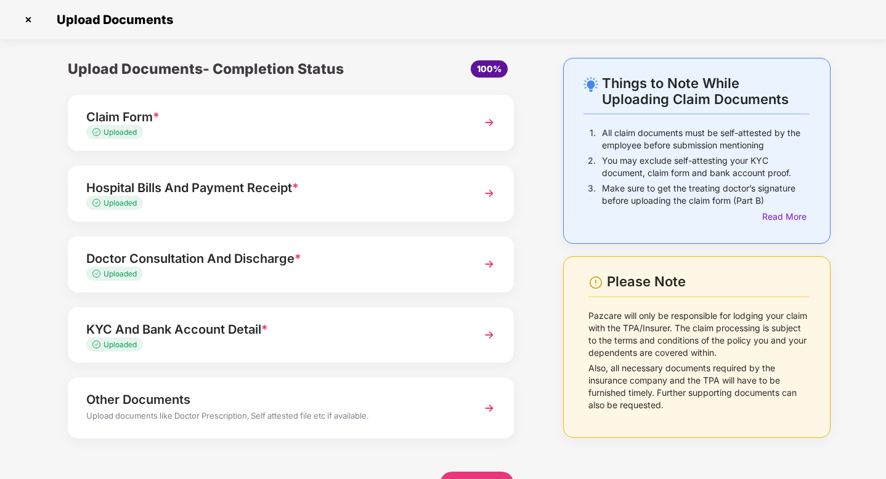
scroll to position [36, 0]
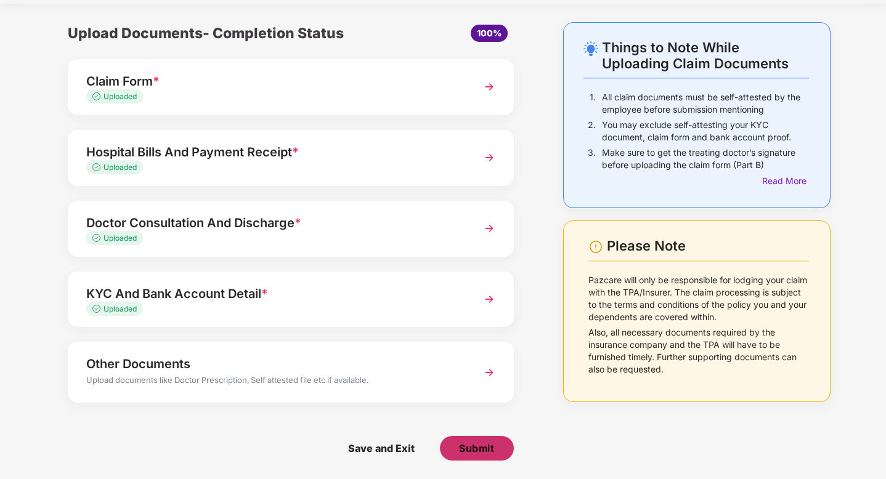
click at [476, 446] on span "Submit" at bounding box center [476, 449] width 35 height 14
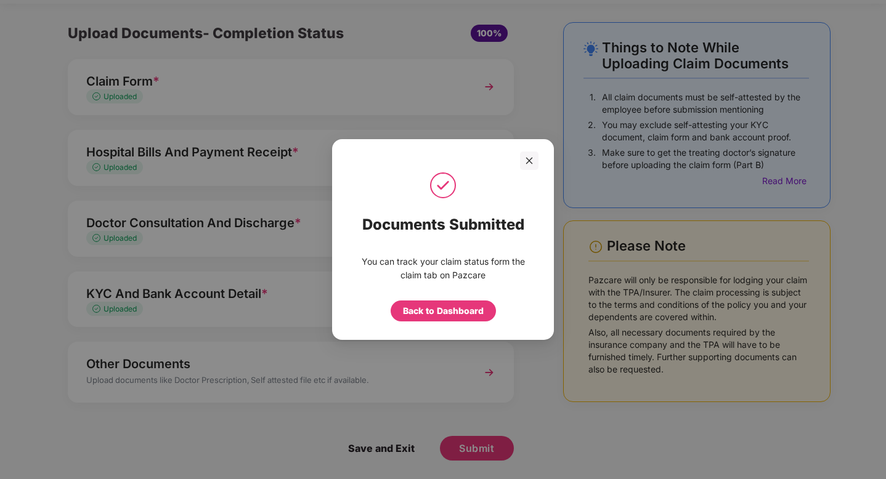
click at [475, 327] on div "You can track your claim status form the claim tab on Pazcare Back to Dashboard" at bounding box center [443, 288] width 222 height 79
click at [473, 314] on div "Back to Dashboard" at bounding box center [443, 311] width 81 height 14
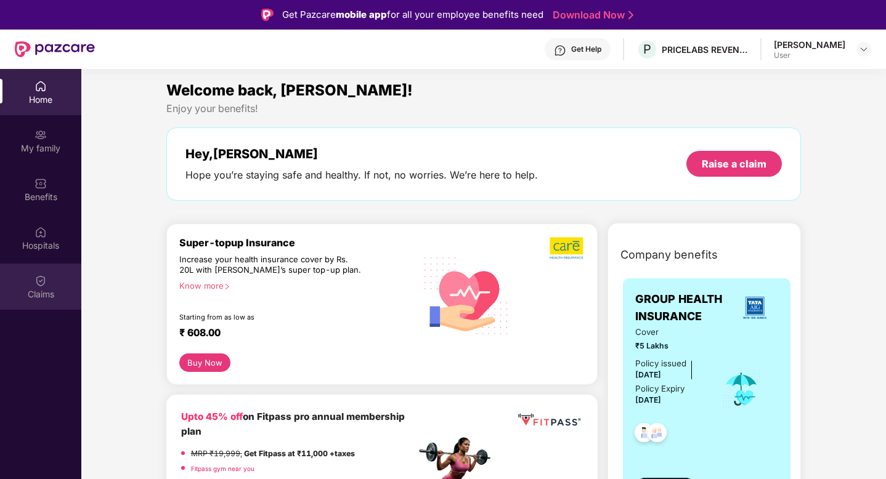
click at [28, 284] on div "Claims" at bounding box center [40, 287] width 81 height 46
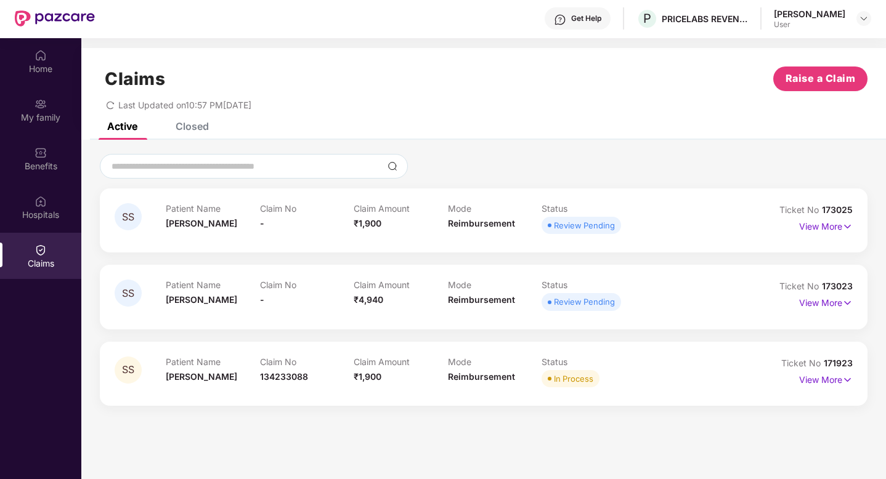
scroll to position [69, 0]
